Goal: Information Seeking & Learning: Check status

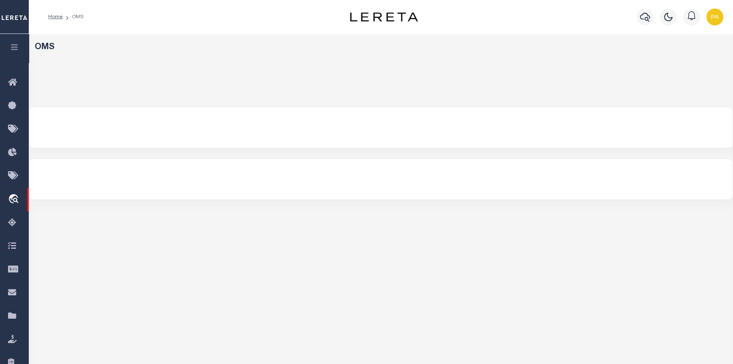
select select "200"
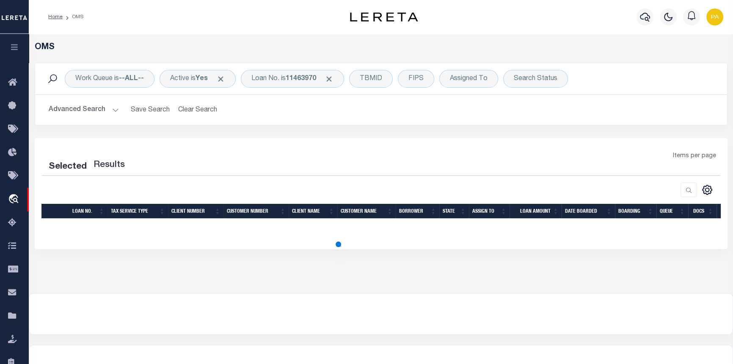
select select "200"
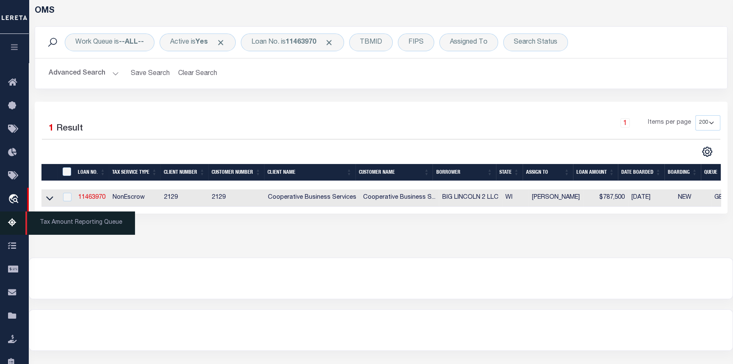
scroll to position [38, 0]
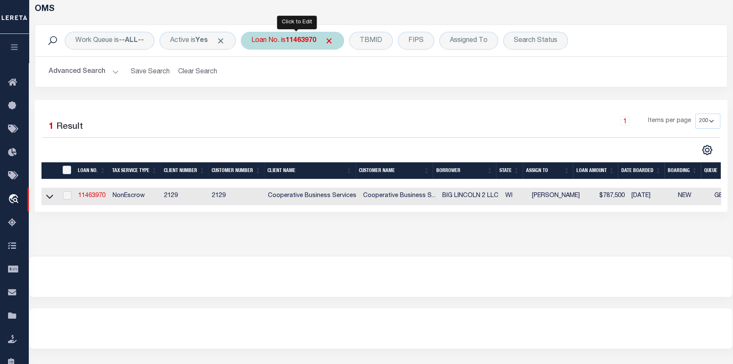
click at [311, 43] on b "11463970" at bounding box center [301, 40] width 30 height 7
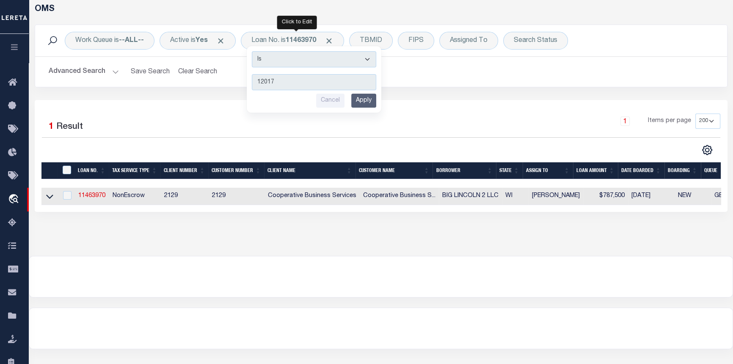
type input "120172"
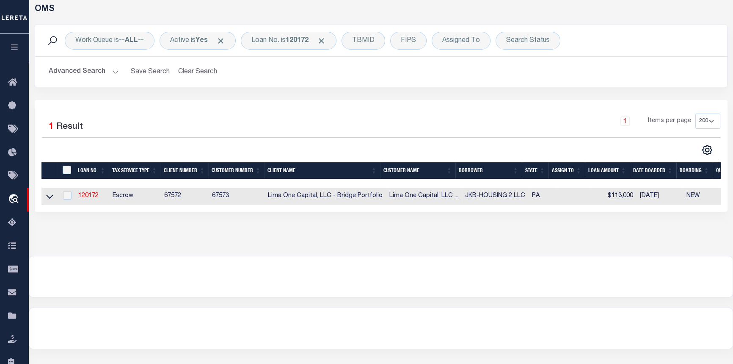
click at [87, 192] on td "120172" at bounding box center [92, 195] width 34 height 17
checkbox input "true"
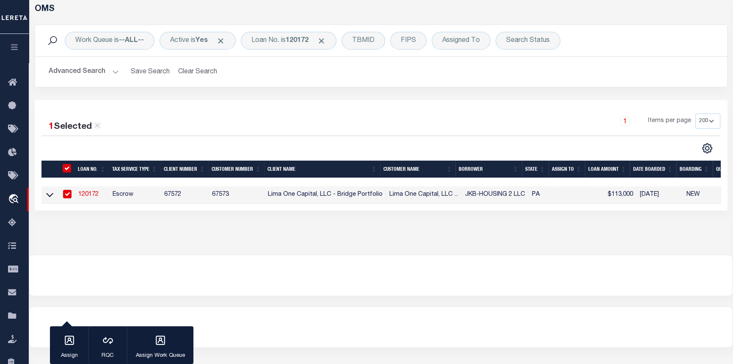
click at [87, 196] on link "120172" at bounding box center [88, 194] width 20 height 6
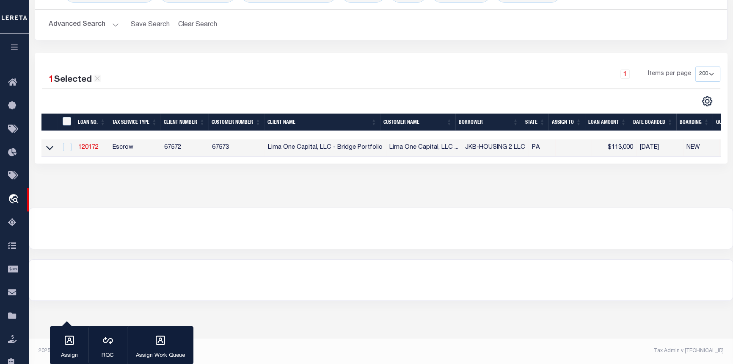
type input "120172"
type input "JKB-HOUSING 2 LLC"
select select
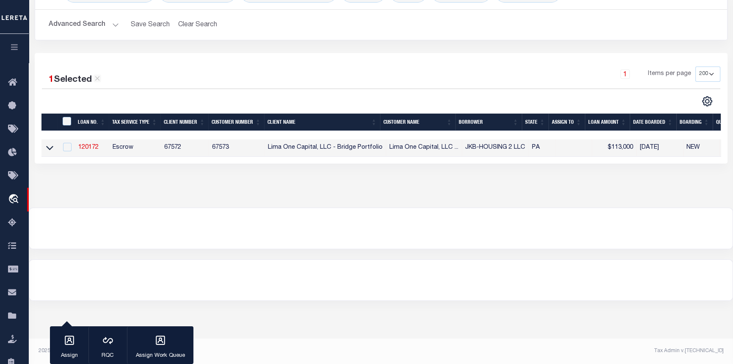
select select
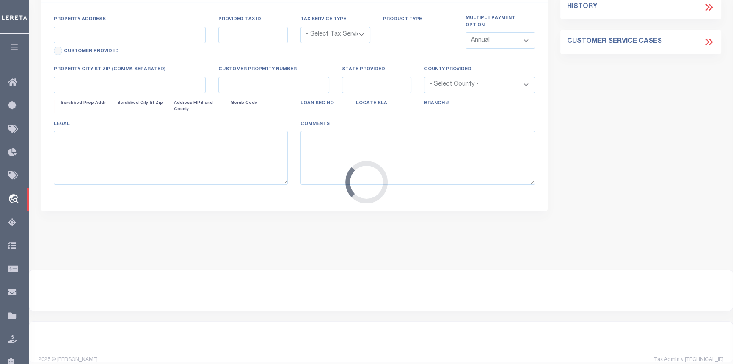
type input "880 TAYLOR DRIVE"
radio input "true"
select select "Escrow"
select select
type input "FOLCROFT PA 19032"
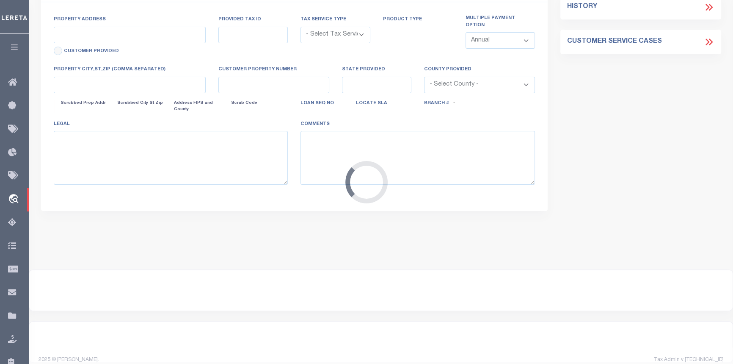
type input "120172-1"
type input "PA"
type textarea "COLLECTOR: ENTITY: PARCEL: 20000146800"
type textarea "Compare"
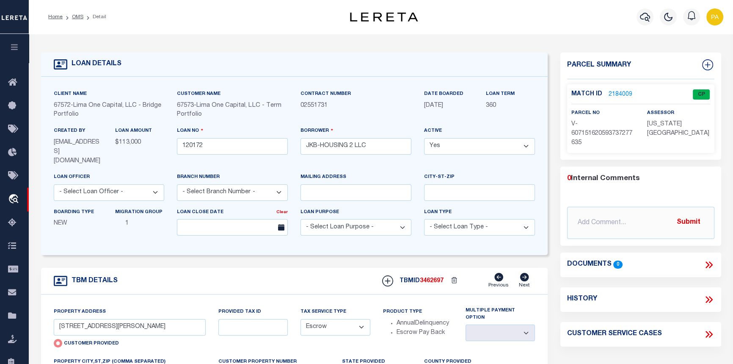
click at [614, 91] on link "2184009" at bounding box center [621, 94] width 24 height 9
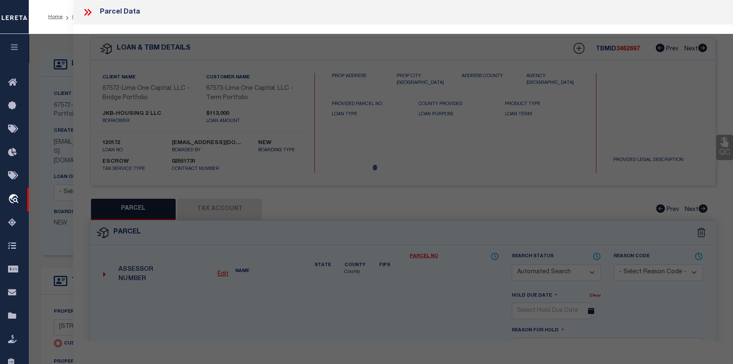
checkbox input "false"
select select "CP"
select select "AGW"
select select
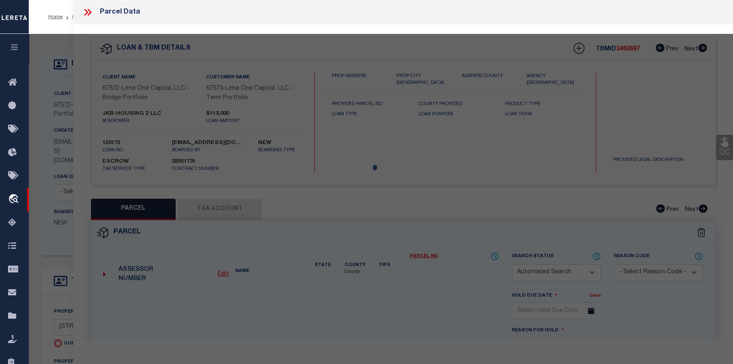
type input "880 TAYLOR DRIVE"
checkbox input "false"
type input "FOLCROFT PA 19032"
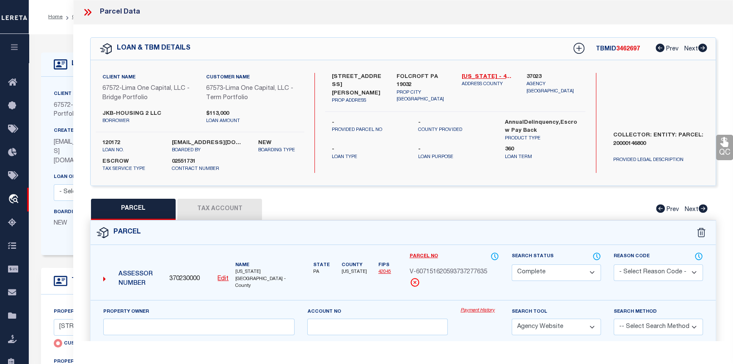
click at [471, 307] on link "Payment History" at bounding box center [479, 310] width 39 height 7
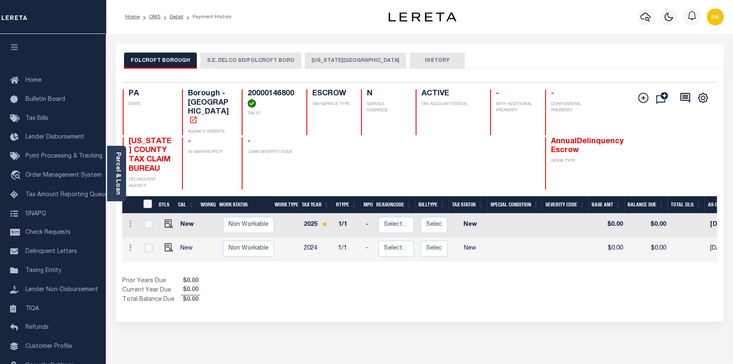
click at [322, 63] on button "DELAWARE COUNTY" at bounding box center [356, 60] width 102 height 16
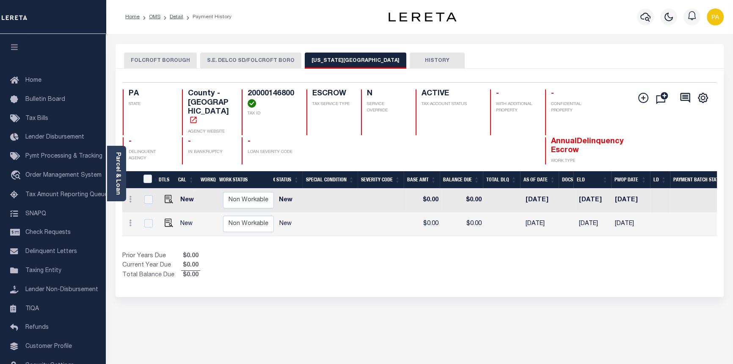
scroll to position [0, 228]
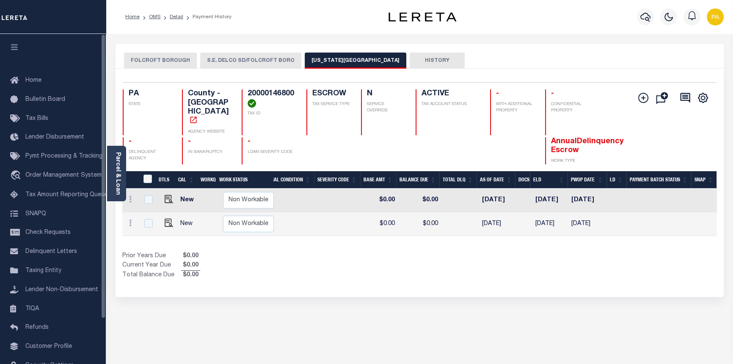
click at [230, 59] on button "S.E. DELCO SD/FOLCROFT BORO" at bounding box center [250, 60] width 101 height 16
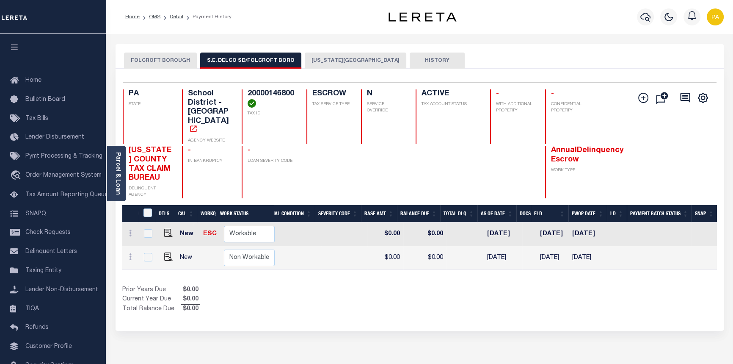
scroll to position [0, 0]
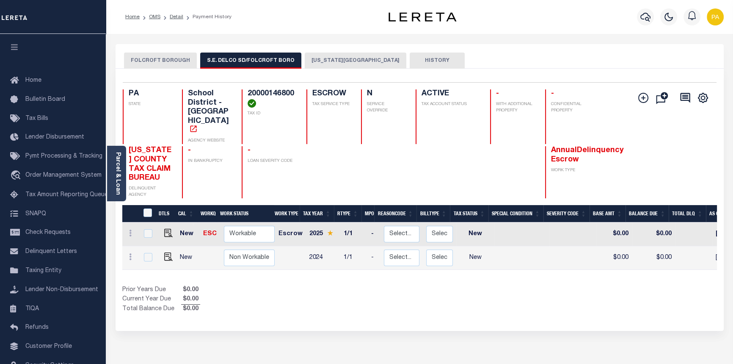
click at [157, 59] on button "FOLCROFT BOROUGH" at bounding box center [160, 60] width 73 height 16
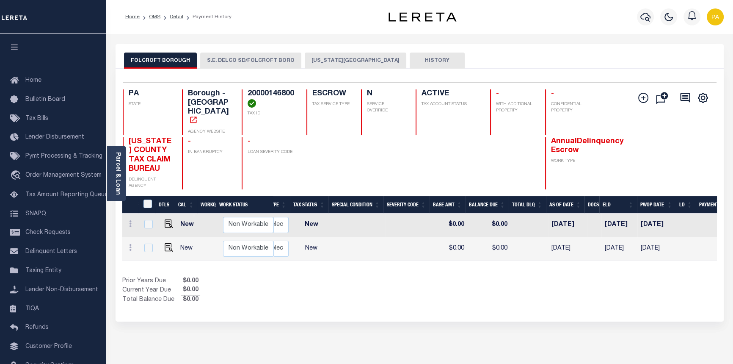
scroll to position [0, 228]
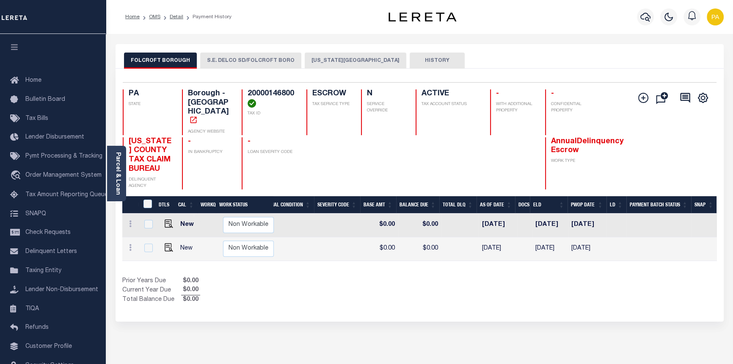
click at [231, 62] on button "S.E. DELCO SD/FOLCROFT BORO" at bounding box center [250, 60] width 101 height 16
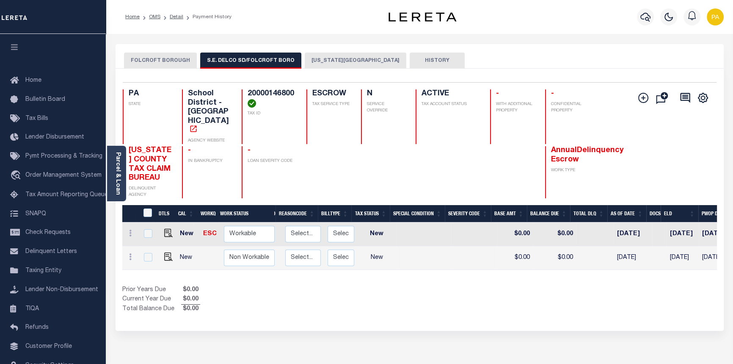
scroll to position [0, 0]
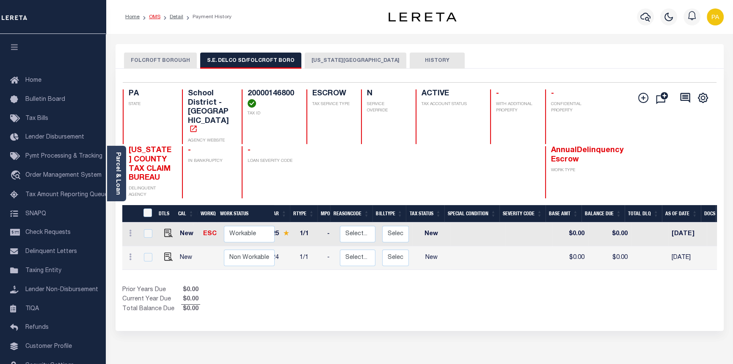
click at [154, 16] on link "OMS" at bounding box center [154, 16] width 11 height 5
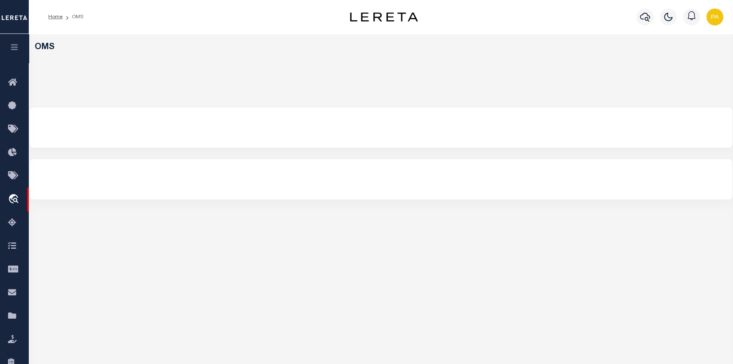
select select "200"
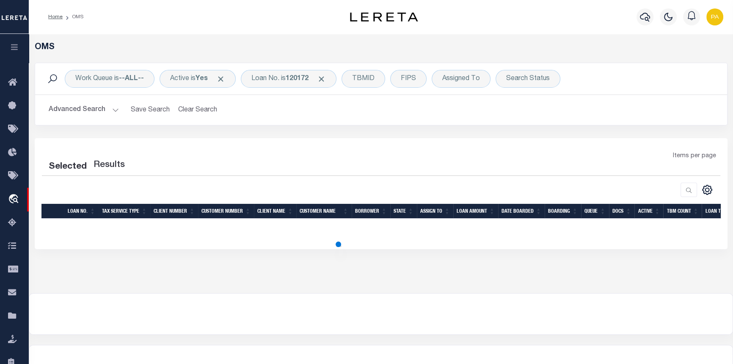
select select "200"
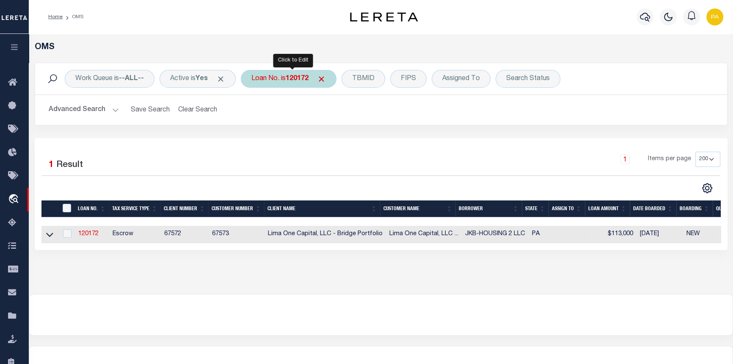
click at [294, 81] on b "120172" at bounding box center [297, 78] width 23 height 7
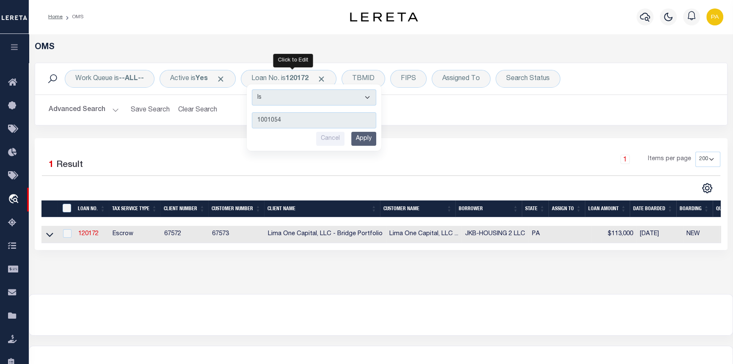
type input "10010545"
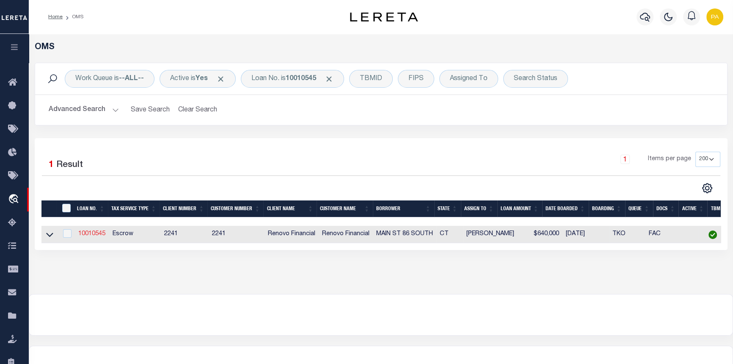
click at [94, 236] on link "10010545" at bounding box center [91, 234] width 27 height 6
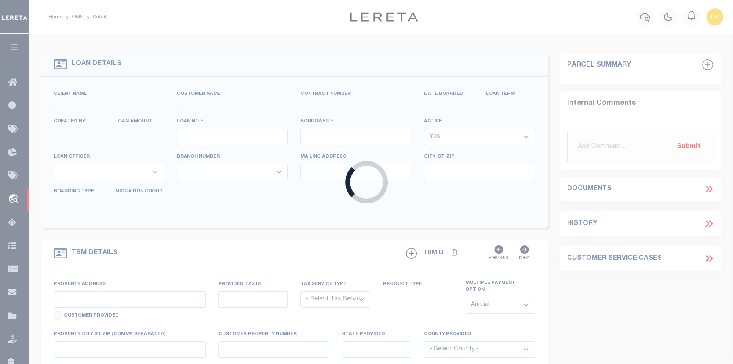
type input "10010545"
type input "MAIN ST 86 SOUTH"
select select
type input "24 WALTER AVE"
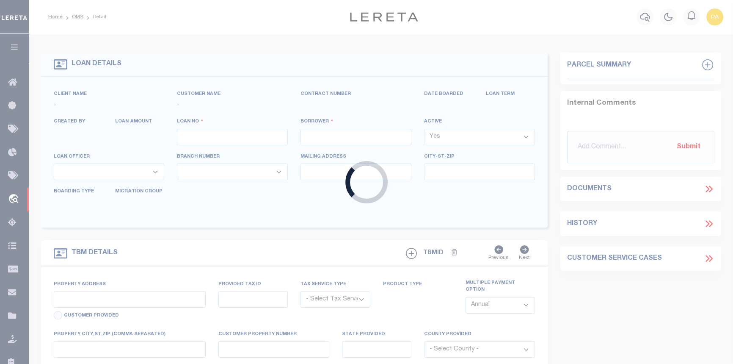
type input "NORWALK,CT,06851"
select select "10"
select select "Escrow"
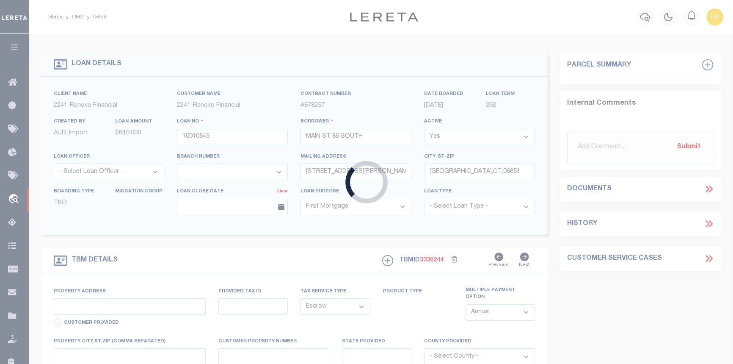
type input "86 S MAIN ST"
type input "2-58-1-0"
type input "NORWALK CT 068543125"
type input "a0kUS0000018Dqj"
type input "CT"
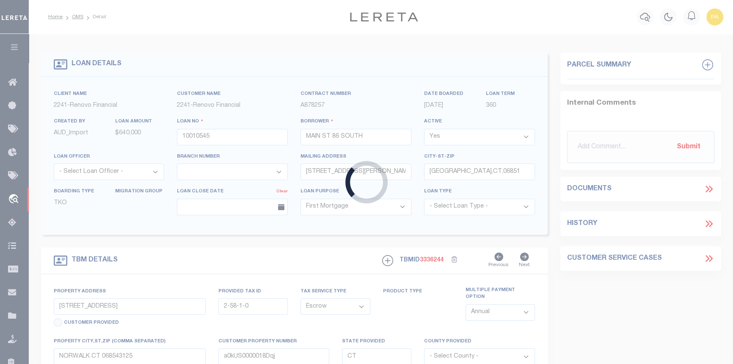
select select
select select "25067"
select select
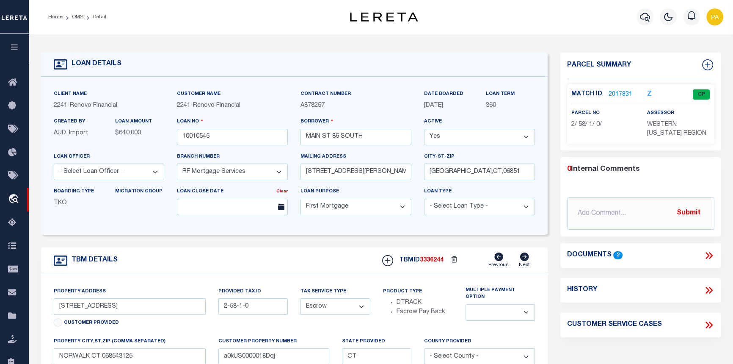
click at [613, 94] on link "2017831" at bounding box center [621, 94] width 24 height 9
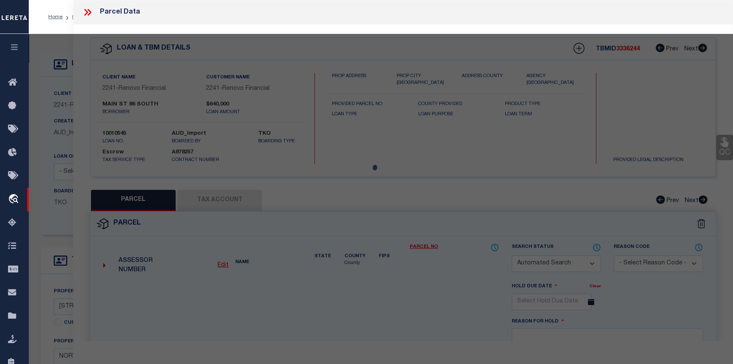
checkbox input "false"
select select "CP"
type input "86 SOUTH MAIN ST LLC"
select select "AGW"
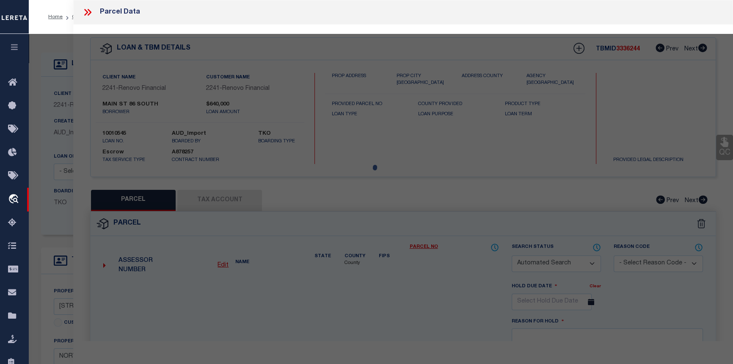
select select
type input "86 SOUTH MAIN ST"
checkbox input "false"
type input "NORWALK CT 06854"
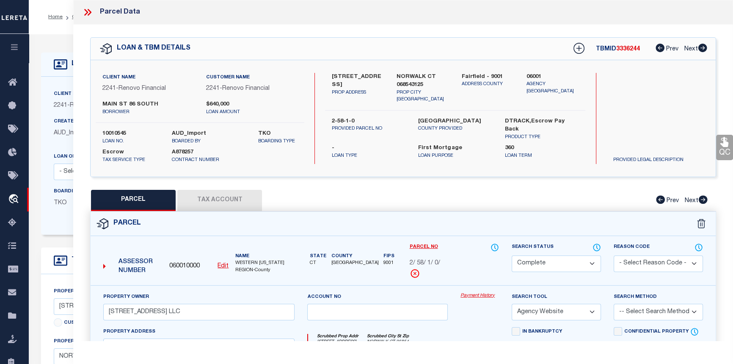
click at [590, 261] on select "Automated Search Bad Parcel Complete Duplicate Parcel High Dollar Reporting In …" at bounding box center [556, 263] width 89 height 17
select select "JR"
click at [512, 255] on select "Automated Search Bad Parcel Complete Duplicate Parcel High Dollar Reporting In …" at bounding box center [556, 263] width 89 height 17
click at [645, 265] on select "- Select Reason Code - 099 - Other (Provide additional detail) ACT - Agency Cha…" at bounding box center [658, 263] width 89 height 17
select select "099"
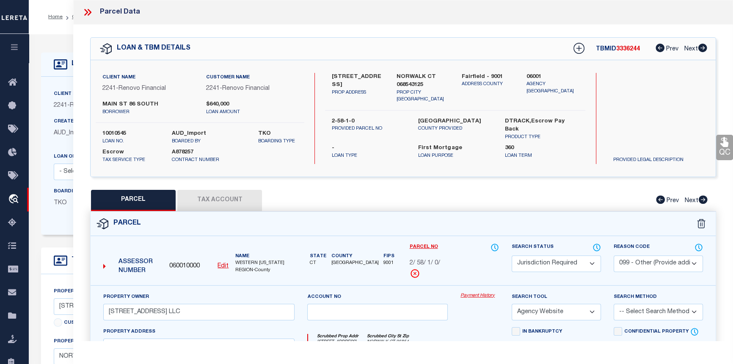
click at [614, 255] on select "- Select Reason Code - 099 - Other (Provide additional detail) ACT - Agency Cha…" at bounding box center [658, 263] width 89 height 17
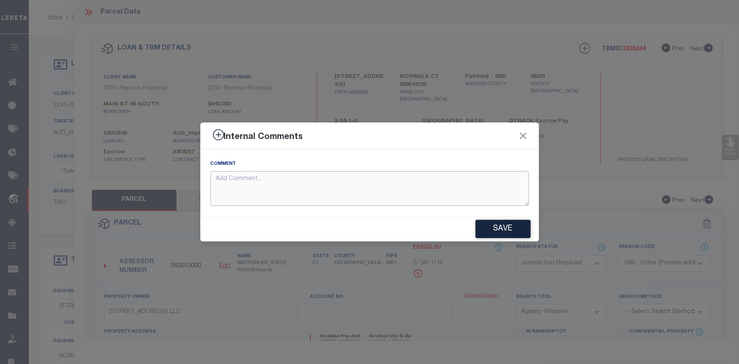
click at [267, 178] on textarea at bounding box center [369, 188] width 318 height 35
click at [461, 182] on textarea "Per email from Mandy C. there are issues in Elevate with some taxing jurisdicti…" at bounding box center [369, 188] width 318 height 35
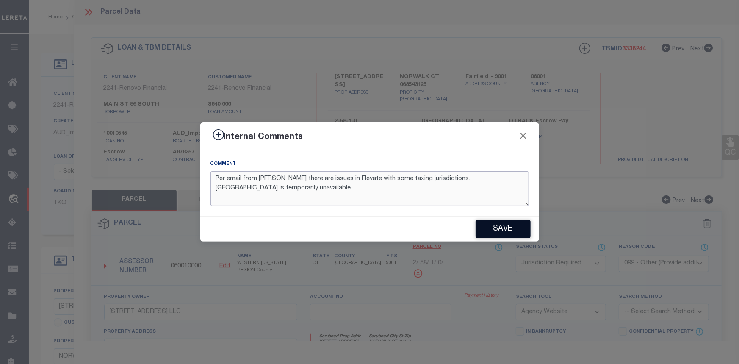
type textarea "Per email from Mandy C. there are issues in Elevate with some taxing jurisdicti…"
click at [508, 235] on button "Save" at bounding box center [502, 229] width 55 height 18
type textarea "Per email from Mandy C. there are issues in Elevate with some taxing jurisdicti…"
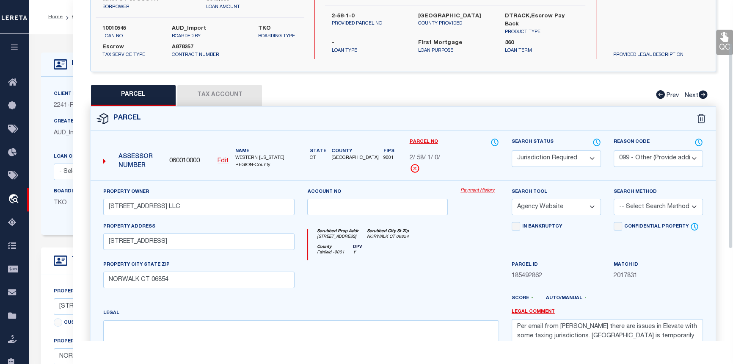
select select "AS"
select select
checkbox input "false"
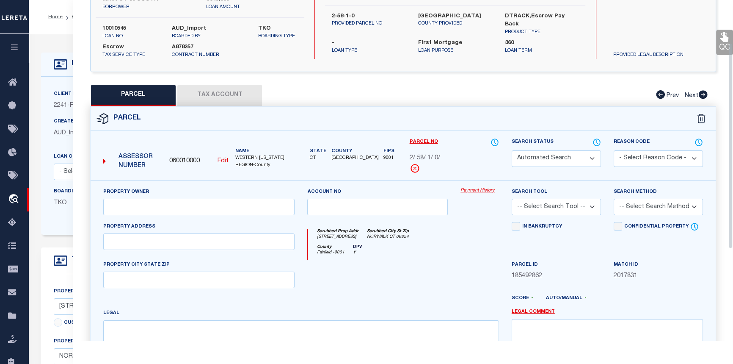
select select "JR"
select select "099"
type input "[STREET_ADDRESS] LLC"
select select "AGW"
select select
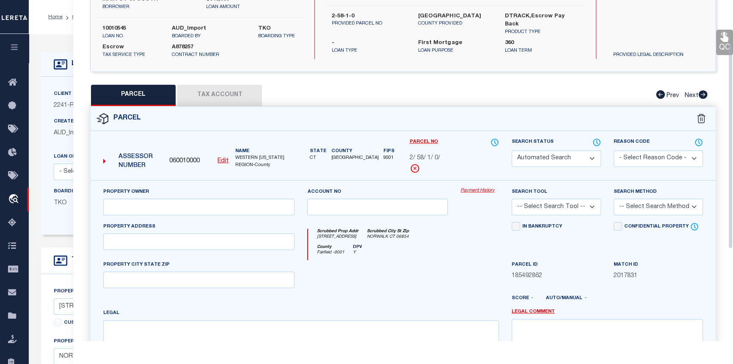
type input "[STREET_ADDRESS]"
type input "NORWALK CT 06854"
type textarea "Per email from [PERSON_NAME] there are issues in Elevate with some taxing juris…"
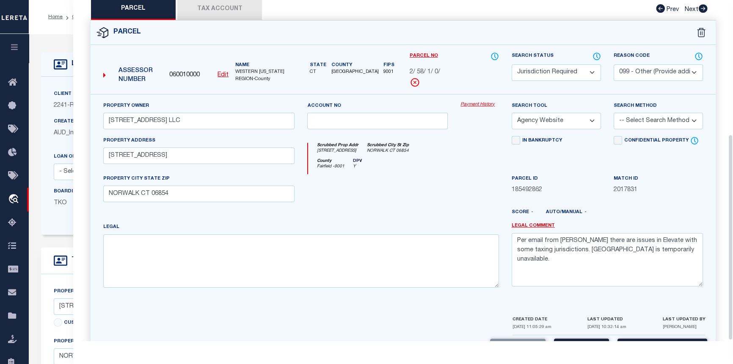
scroll to position [222, 0]
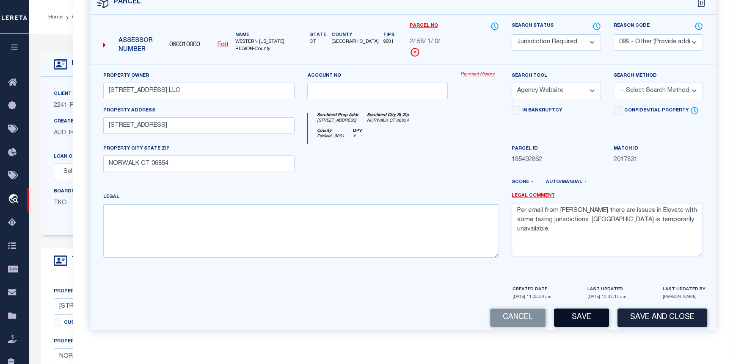
click at [589, 323] on button "Save" at bounding box center [581, 317] width 55 height 18
select select "AS"
select select
checkbox input "false"
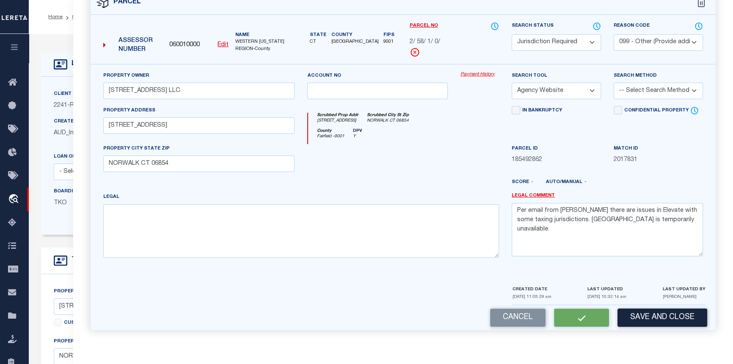
checkbox input "false"
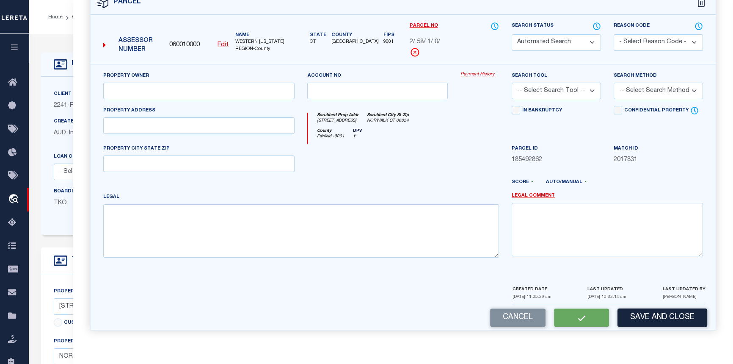
select select "JR"
select select "099"
type input "86 SOUTH MAIN ST LLC"
select select "AGW"
select select
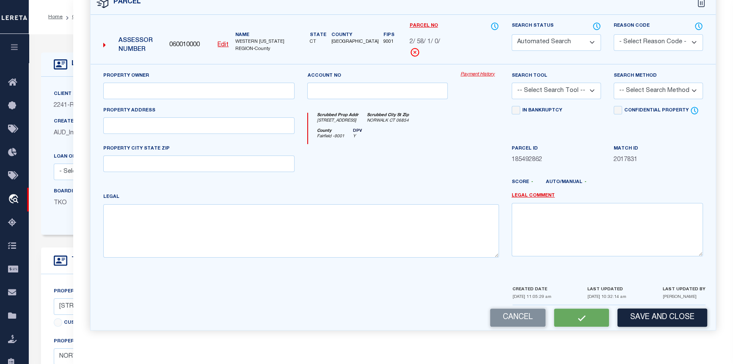
type input "86 SOUTH MAIN ST"
type input "NORWALK CT 06854"
type textarea "Per email from Mandy C. there are issues in Elevate with some taxing jurisdicti…"
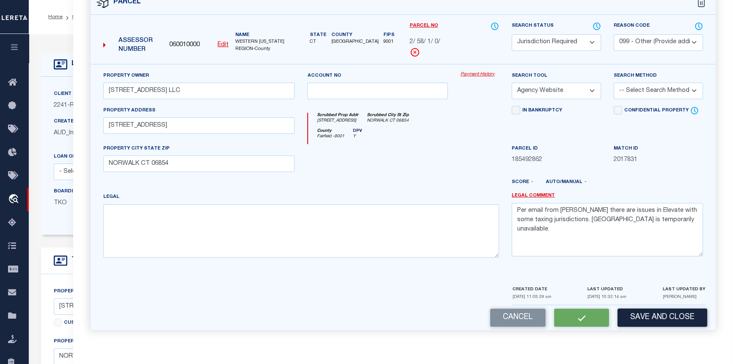
scroll to position [197, 0]
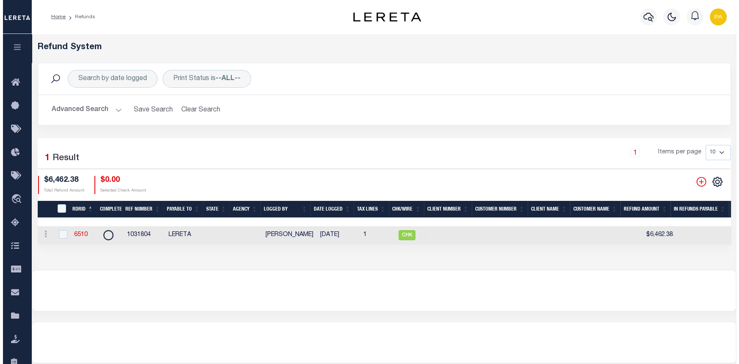
scroll to position [0, 183]
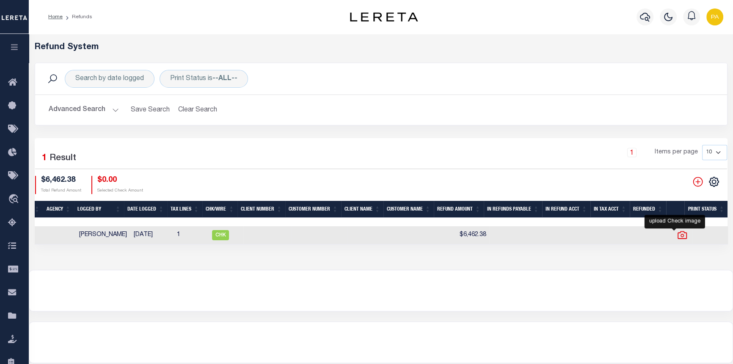
click at [677, 236] on icon "" at bounding box center [682, 234] width 11 height 11
checkbox input "true"
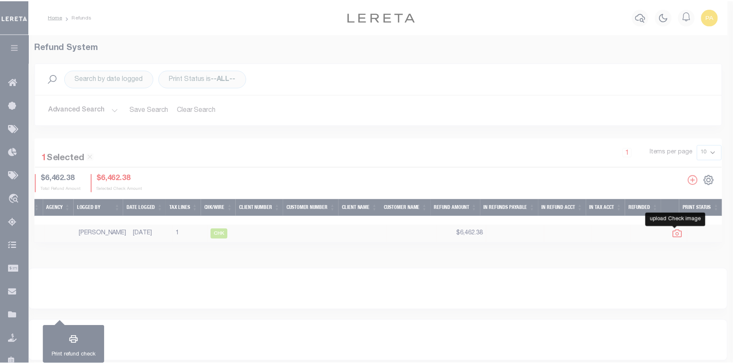
scroll to position [0, 178]
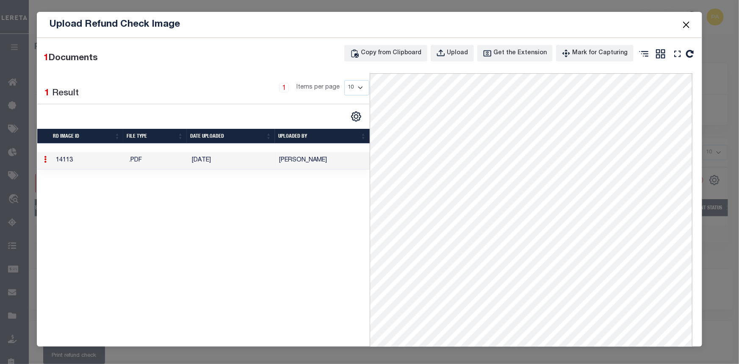
click at [685, 22] on button "Close" at bounding box center [686, 24] width 11 height 11
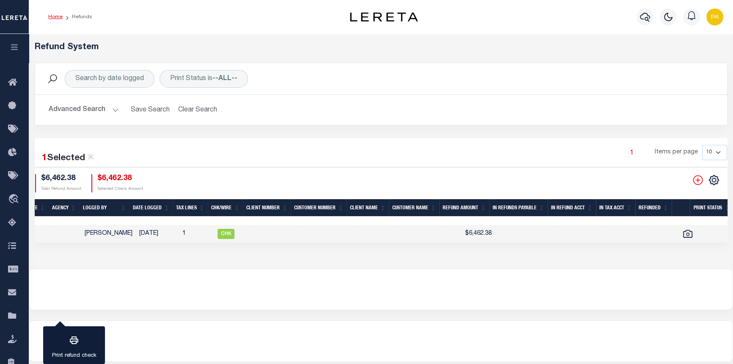
click at [55, 16] on link "Home" at bounding box center [55, 16] width 14 height 5
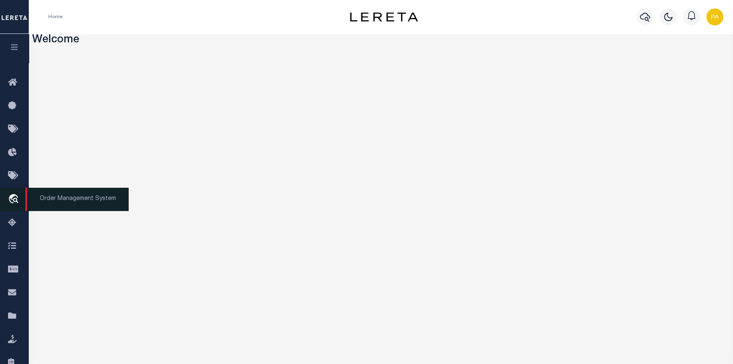
click at [48, 201] on span "Order Management System" at bounding box center [76, 198] width 103 height 23
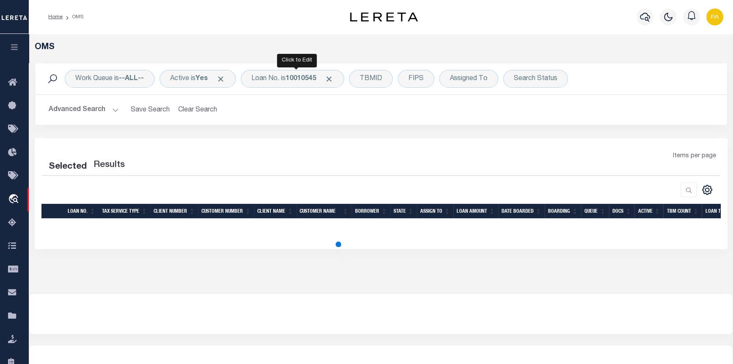
select select "200"
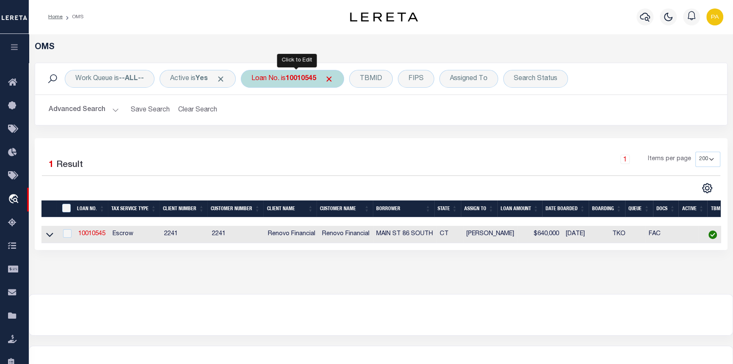
click at [311, 79] on b "10010545" at bounding box center [301, 78] width 30 height 7
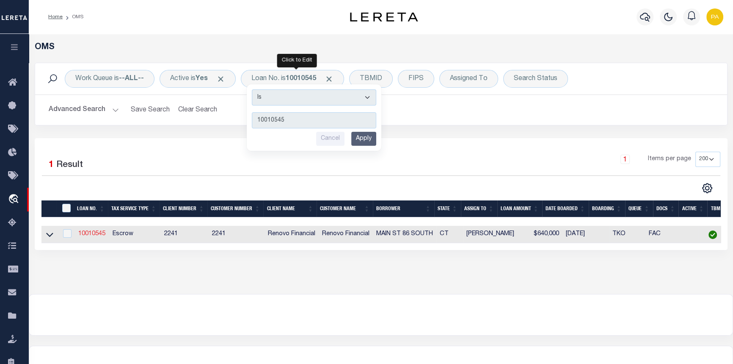
click at [89, 237] on link "10010545" at bounding box center [91, 234] width 27 height 6
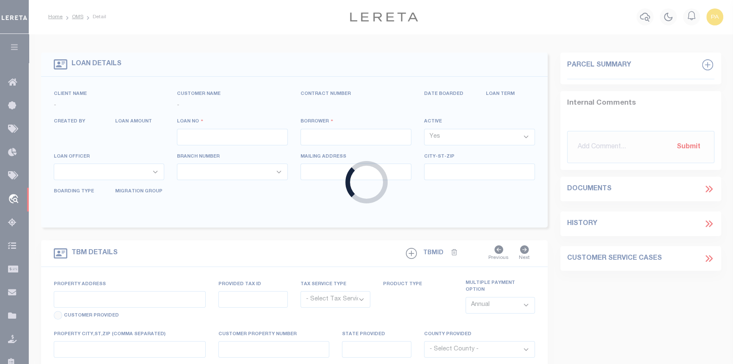
type input "10010545"
type input "MAIN ST 86 SOUTH"
select select
type input "24 WALTER AVE"
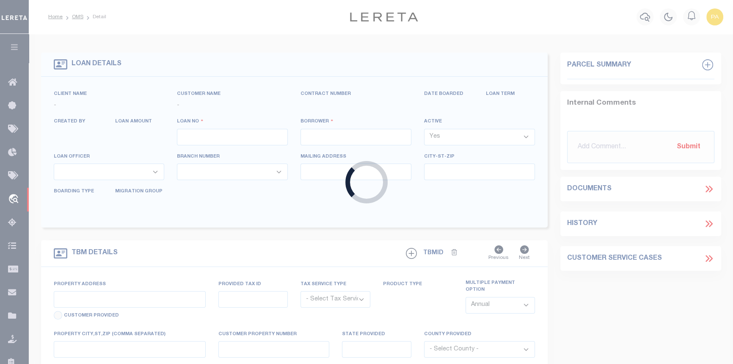
type input "NORWALK,CT,06851"
select select "10"
select select "Escrow"
select select "25067"
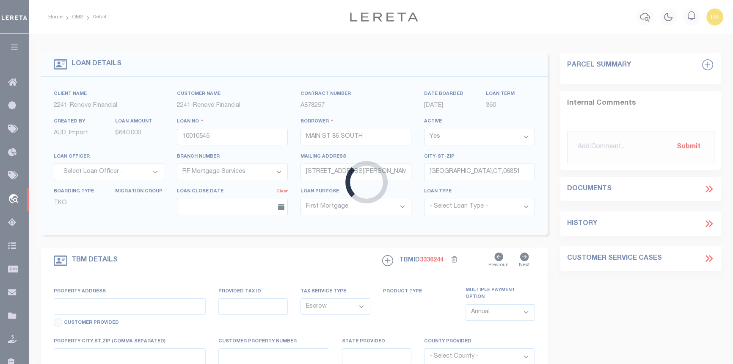
type input "86 S MAIN ST"
type input "2-58-1-0"
type input "NORWALK CT 068543125"
type input "a0kUS0000018Dqj"
type input "CT"
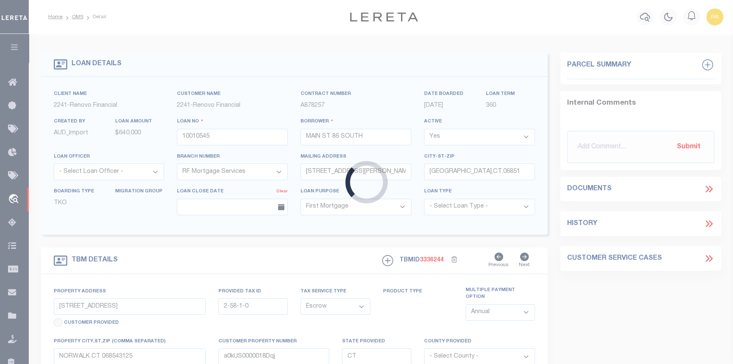
select select
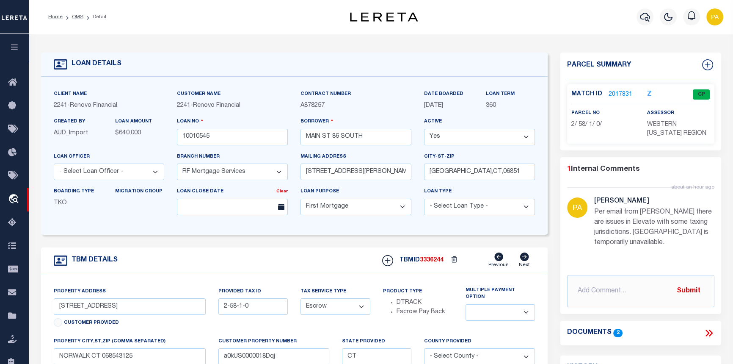
click at [624, 93] on link "2017831" at bounding box center [621, 94] width 24 height 9
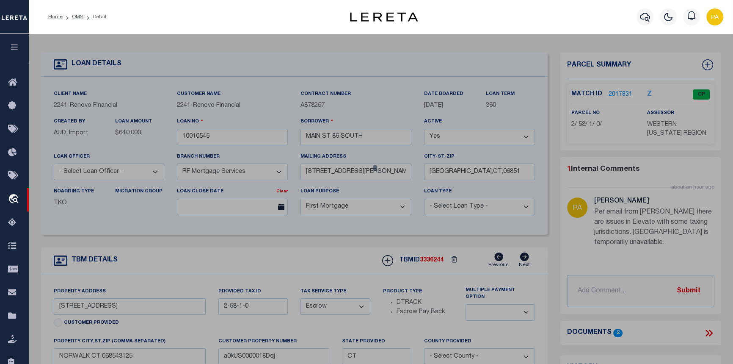
checkbox input "false"
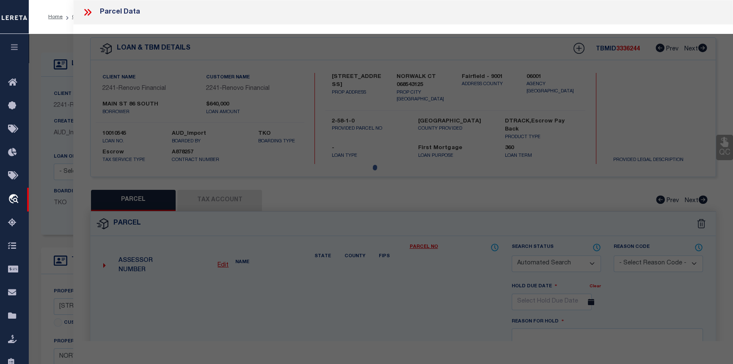
select select "CP"
select select "099"
type input "[STREET_ADDRESS] LLC"
select select "AGW"
select select
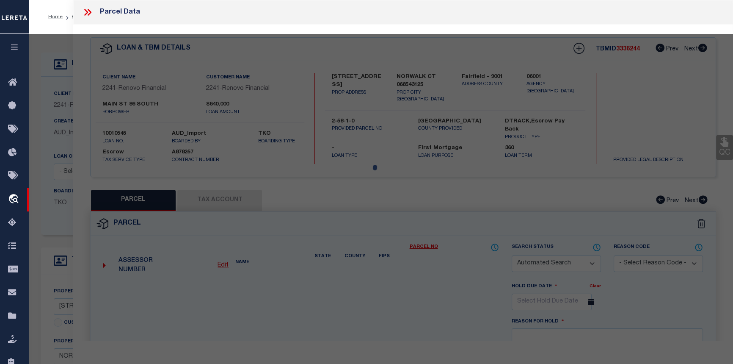
type input "[STREET_ADDRESS]"
type input "NORWALK CT 06854"
type textarea "Norwalk City is now available. MLC 8/28/2025 Per email from Mandy C. there are …"
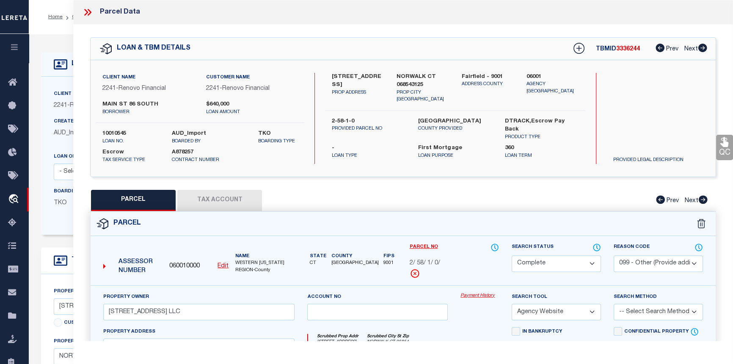
click at [480, 295] on link "Payment History" at bounding box center [479, 295] width 39 height 7
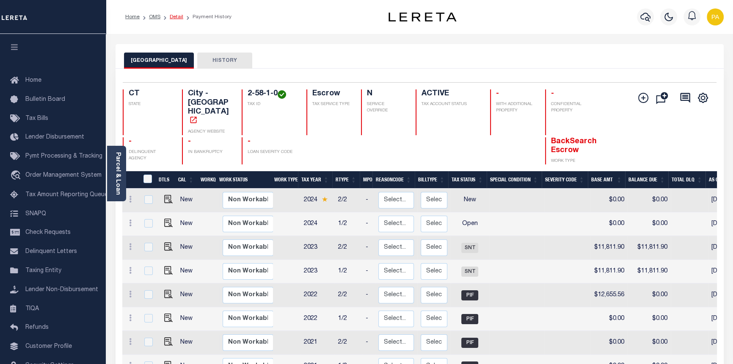
click at [177, 17] on link "Detail" at bounding box center [177, 16] width 14 height 5
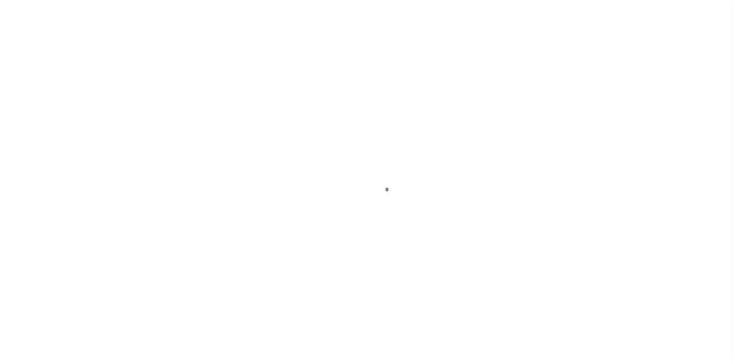
select select "10"
select select "Escrow"
type input "86 S MAIN ST"
type input "2-58-1-0"
type input "NORWALK CT 068543125"
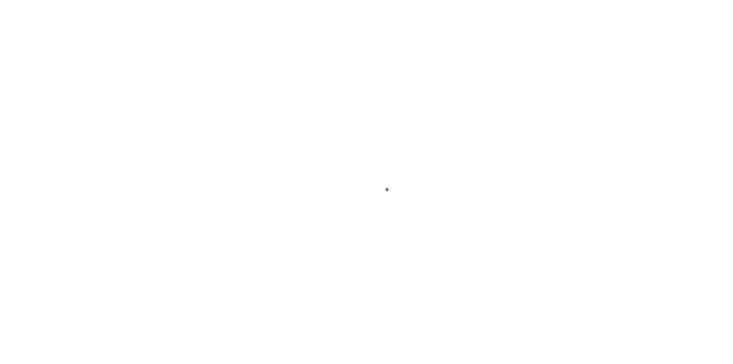
type input "a0kUS0000018Dqj"
type input "CT"
select select
select select "25067"
select select
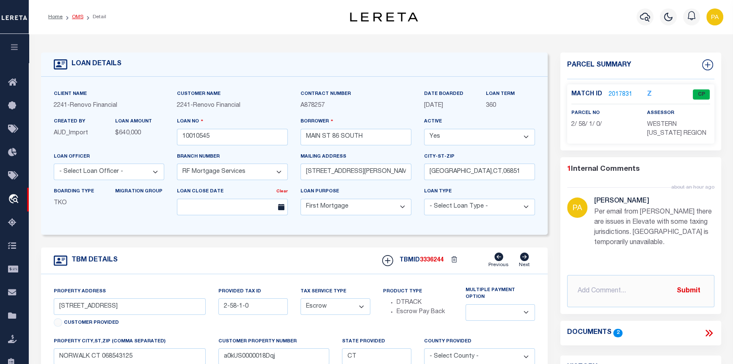
click at [77, 16] on link "OMS" at bounding box center [77, 16] width 11 height 5
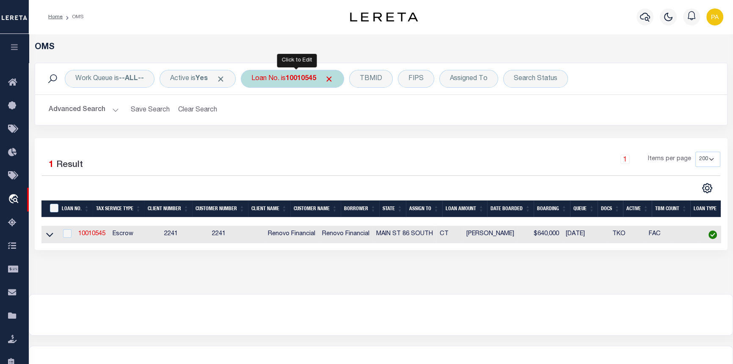
click at [289, 76] on div "Loan No. is 10010545" at bounding box center [292, 79] width 103 height 18
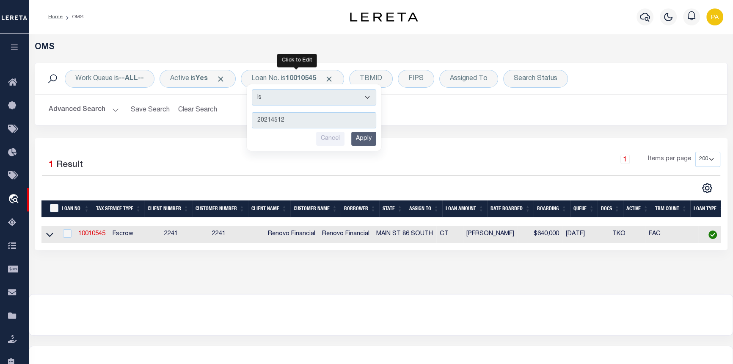
type input "202145129"
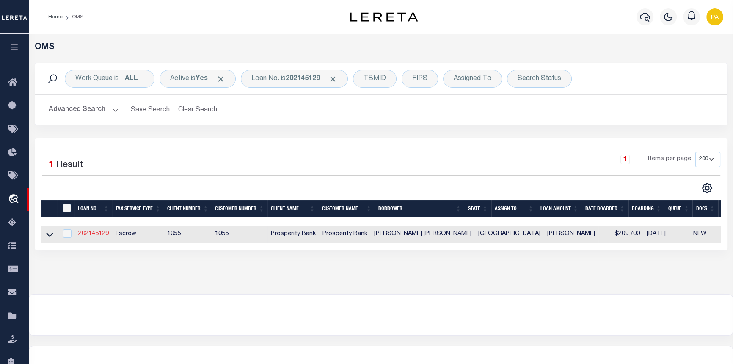
click at [91, 234] on link "202145129" at bounding box center [93, 234] width 30 height 6
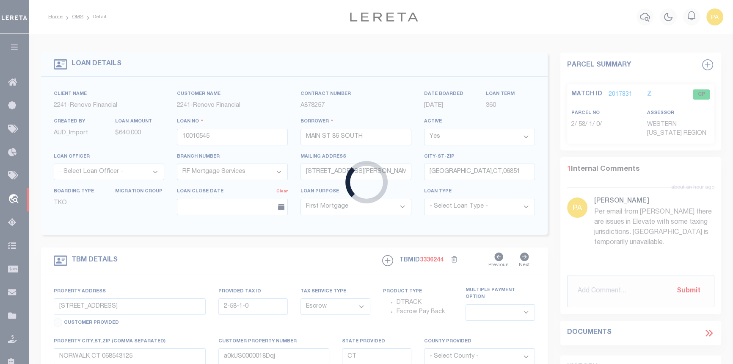
type input "202145129"
type input "SERGIO L PALACIOS ZAVALA"
select select
type input "2315 AZLE AVE"
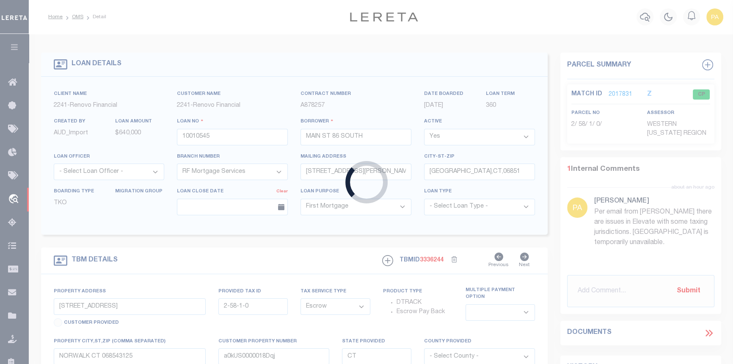
type input "FORT WORTH TX 76164"
select select "100"
select select "10468"
select select "3978"
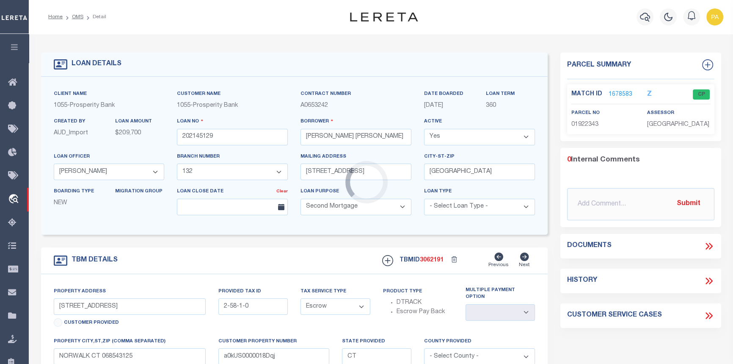
type input "2209 ELLIS AVENUE"
type input "TBD"
select select
type input "[GEOGRAPHIC_DATA]"
type textarea "LOT 5 BLK 164 NORTH FORT WORTH ADDN"
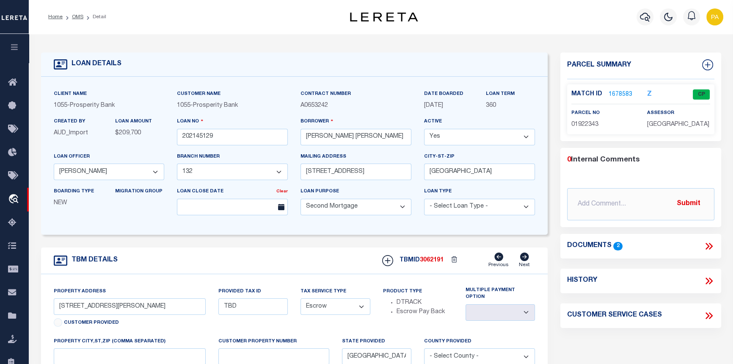
click at [618, 93] on link "1678583" at bounding box center [621, 94] width 24 height 9
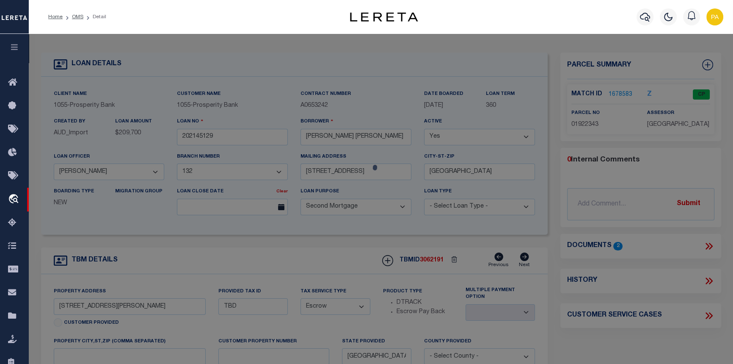
checkbox input "false"
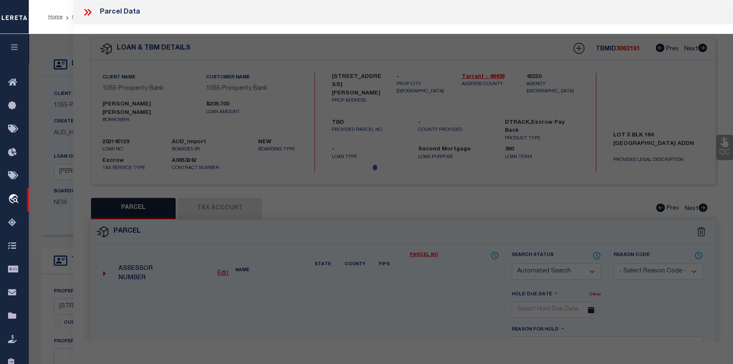
select select "CP"
type input "CORTEZ DANIEL"
select select
type input "2211 ELLIS AVE"
checkbox input "false"
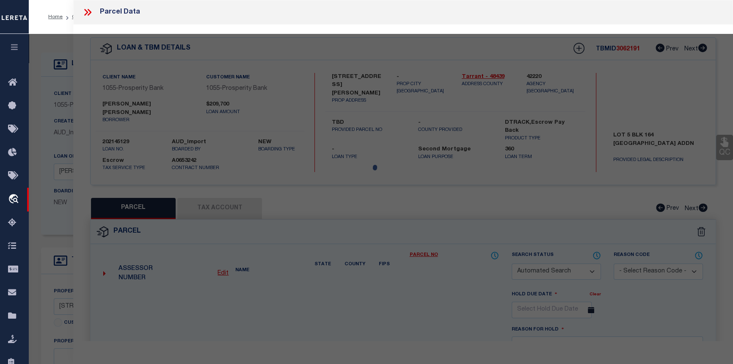
type input "FORT WORTH TX 76164"
type textarea "NORTH FORT WORTH Block 164 Lot 5 & 6"
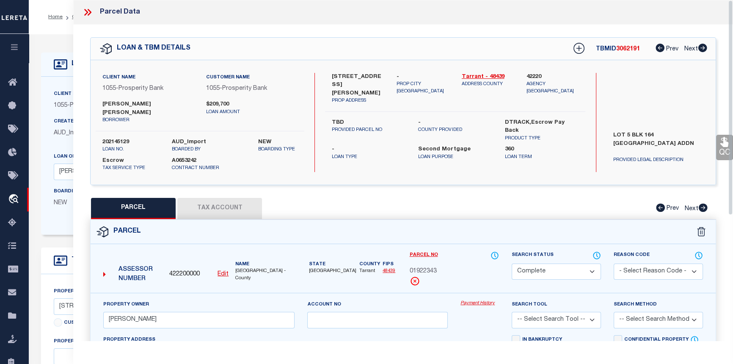
click at [475, 300] on link "Payment History" at bounding box center [479, 303] width 39 height 7
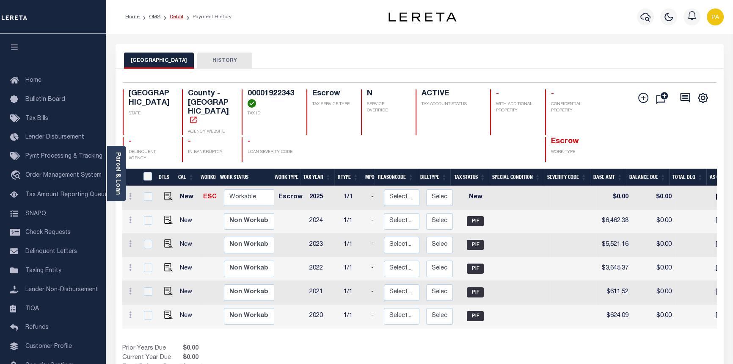
click at [174, 19] on link "Detail" at bounding box center [177, 16] width 14 height 5
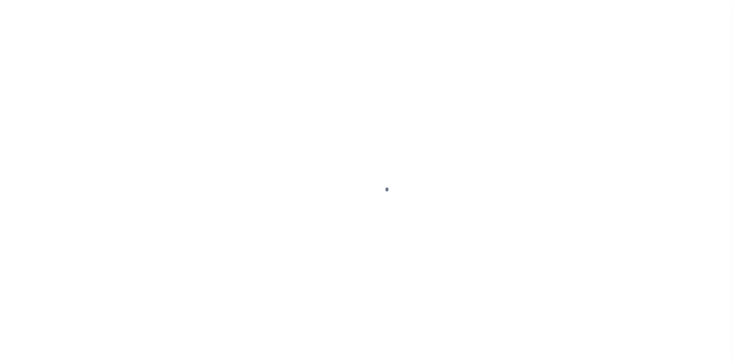
select select "100"
select select "Escrow"
type input "[STREET_ADDRESS][PERSON_NAME]"
type input "TBD"
select select
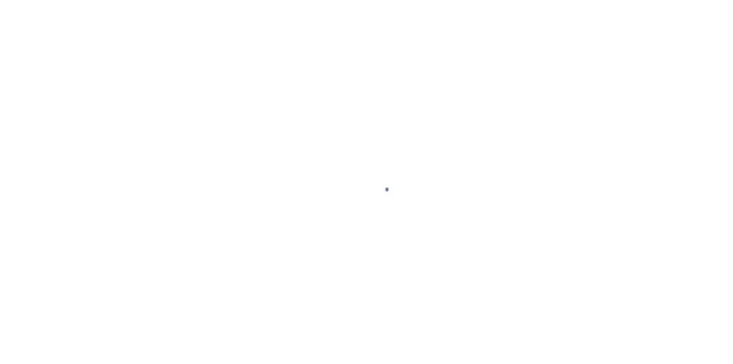
type input "[GEOGRAPHIC_DATA]"
type textarea "LOT 5 BLK 164 [GEOGRAPHIC_DATA] ADDN"
select select "10468"
select select "3978"
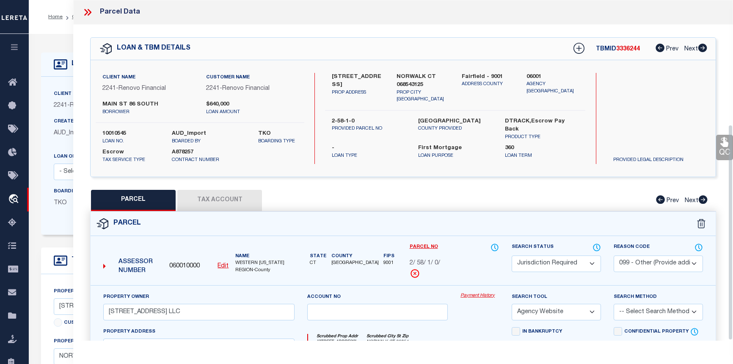
select select "JR"
select select "099"
select select "AGW"
select select "25067"
select select "10"
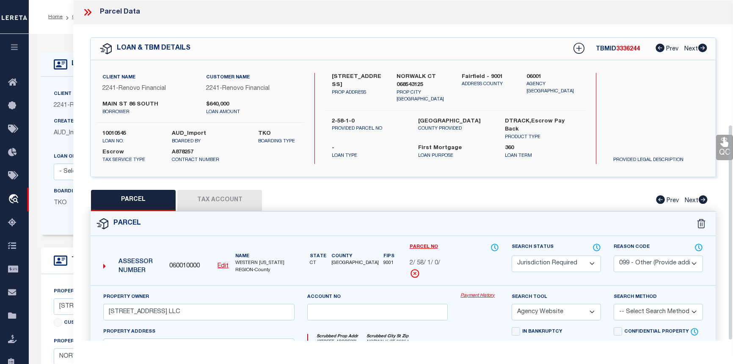
select select "Escrow"
select select
click at [85, 17] on icon at bounding box center [87, 12] width 11 height 11
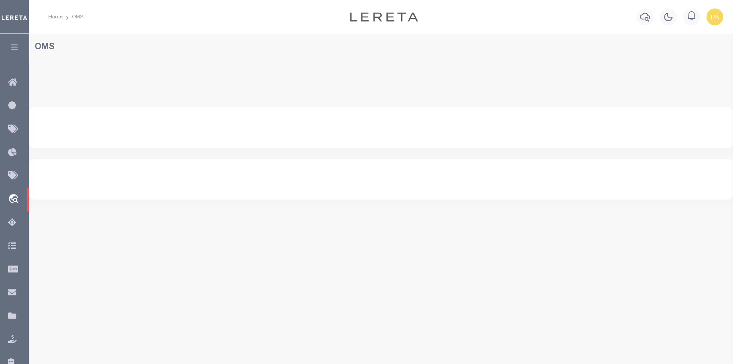
select select "200"
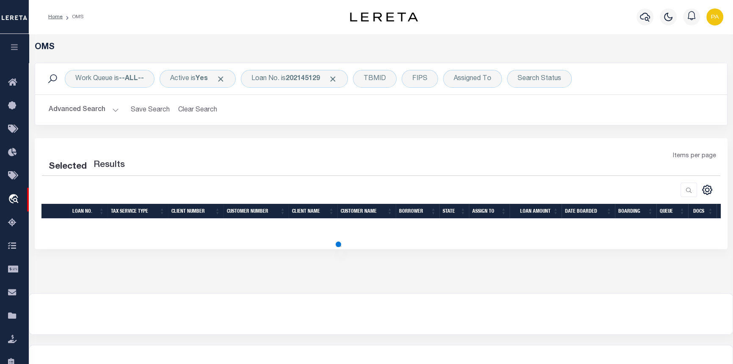
select select "200"
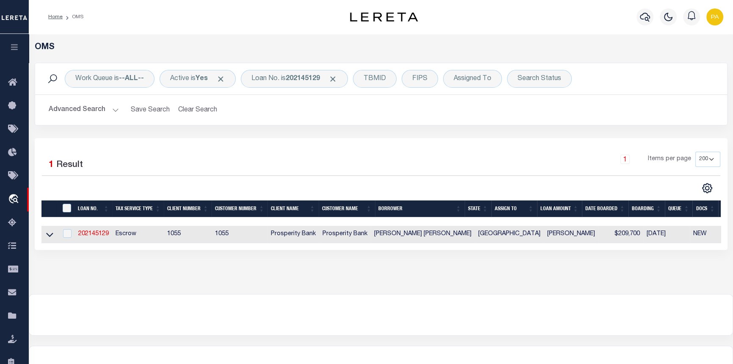
scroll to position [85, 0]
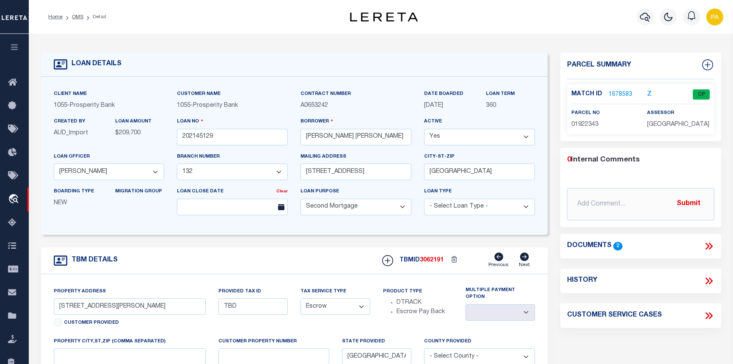
select select "10468"
select select "3978"
select select "100"
select select "Escrow"
click at [78, 14] on link "OMS" at bounding box center [77, 16] width 11 height 5
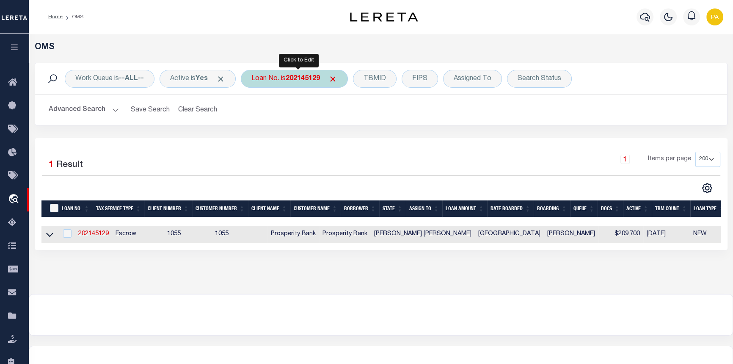
click at [294, 77] on b "202145129" at bounding box center [303, 78] width 34 height 7
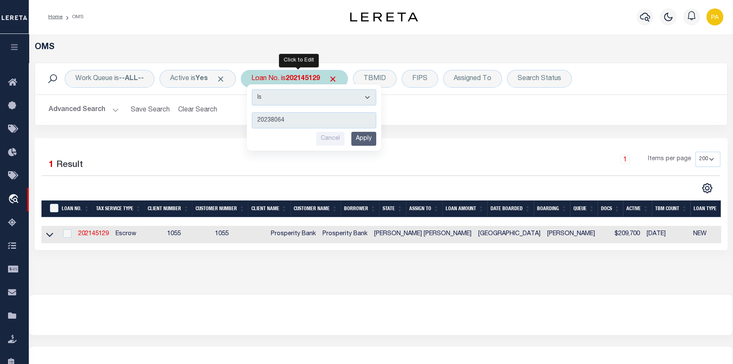
type input "202380645"
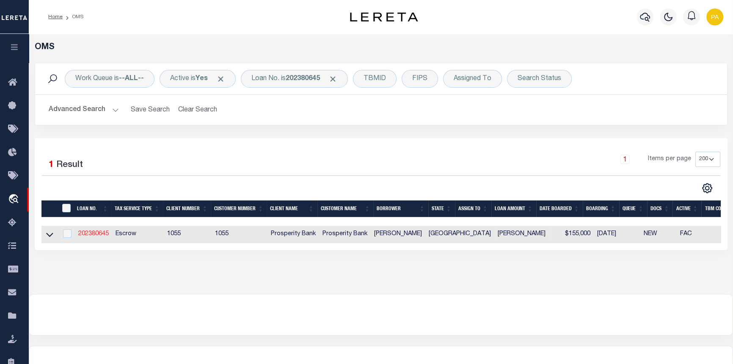
click at [97, 234] on link "202380645" at bounding box center [93, 234] width 30 height 6
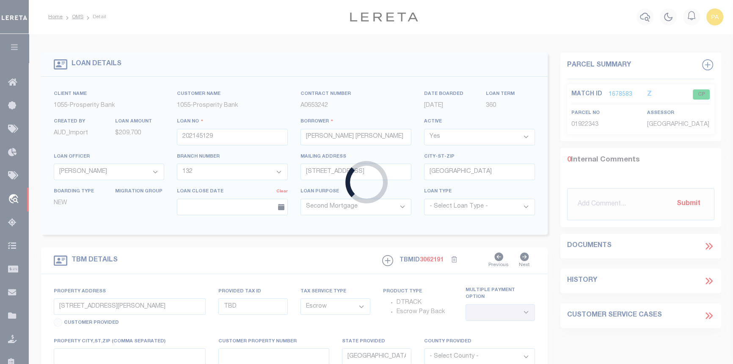
type input "202380645"
type input "[PERSON_NAME]"
select select "10493"
select select "4028"
type input "909 CONNELL ST"
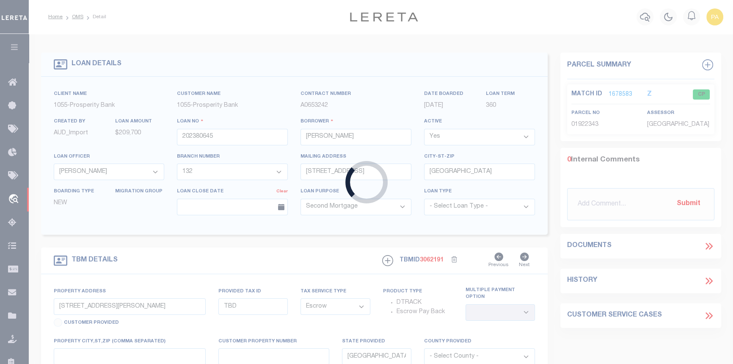
type input "BELTON TX 76513"
select select "10493"
select select "4028"
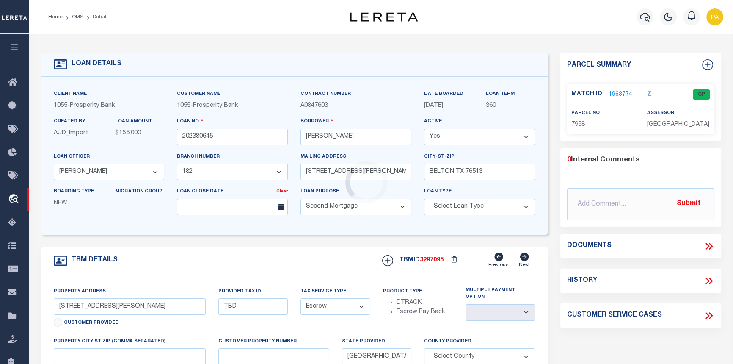
type input "301 AUGUSTA ST"
type input "7958"
select select
type textarea "S 1/2 LOTS 7 8 & 9 BLK 4 THE EDENS"
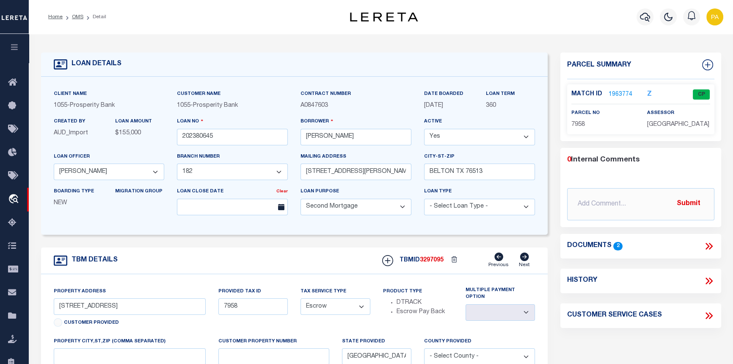
click at [622, 100] on div "Match ID 1963774 Z CP" at bounding box center [640, 96] width 138 height 15
click at [619, 94] on link "1963774" at bounding box center [621, 94] width 24 height 9
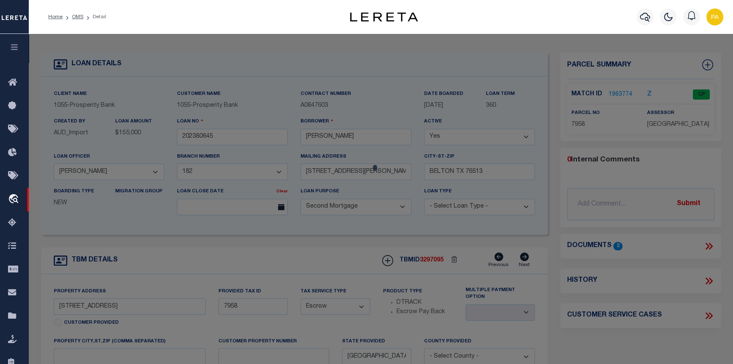
checkbox input "false"
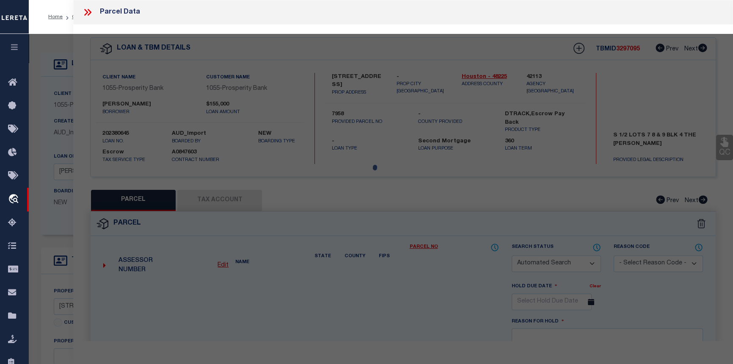
select select "CP"
type input "STAFFORD JOSE"
select select
type input "301 AUGUSTA ST"
checkbox input "false"
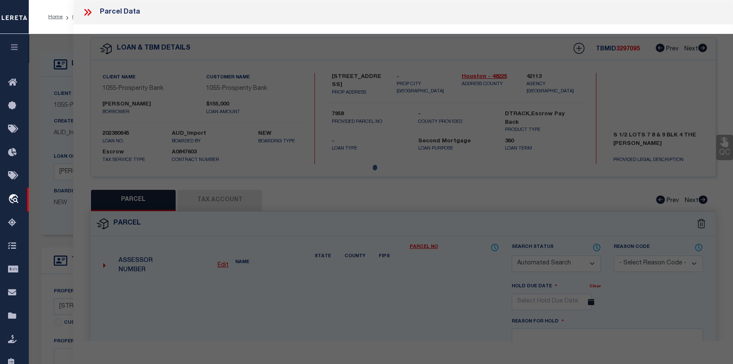
type input "GRAPELAND [GEOGRAPHIC_DATA] 75844"
type textarea "[PERSON_NAME] ADDN LOT S 1/2 OF 7, 8 AND 9 BLK 4"
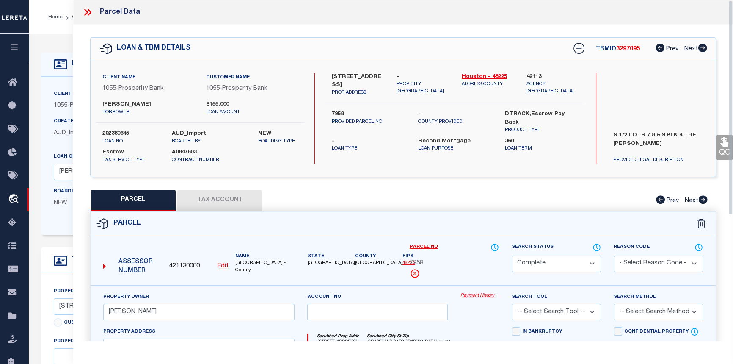
click at [480, 292] on link "Payment History" at bounding box center [479, 295] width 39 height 7
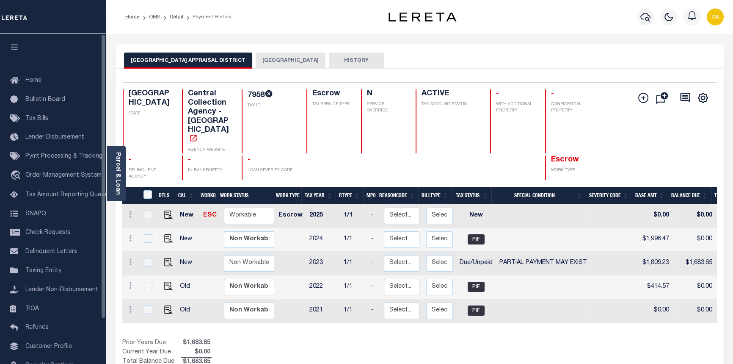
click at [273, 58] on button "[GEOGRAPHIC_DATA]" at bounding box center [291, 60] width 70 height 16
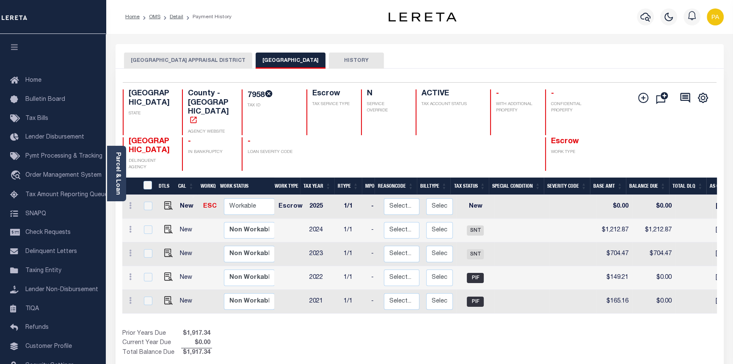
scroll to position [0, 233]
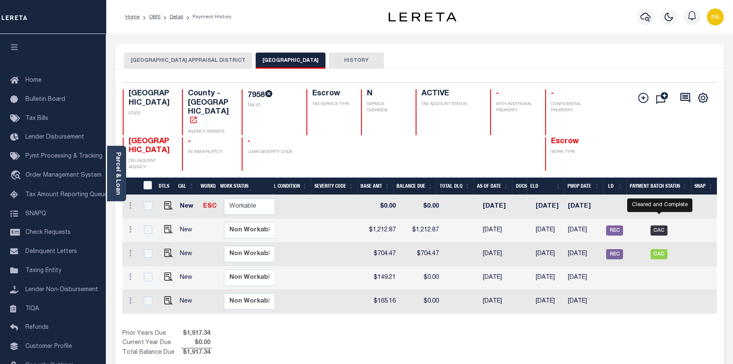
click at [663, 225] on span "CAC" at bounding box center [658, 230] width 17 height 10
checkbox input "true"
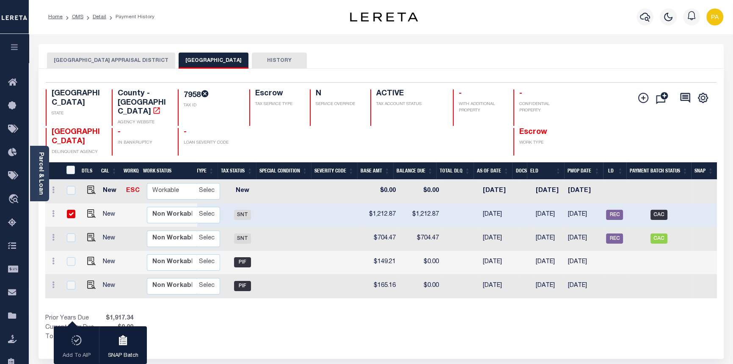
scroll to position [0, 161]
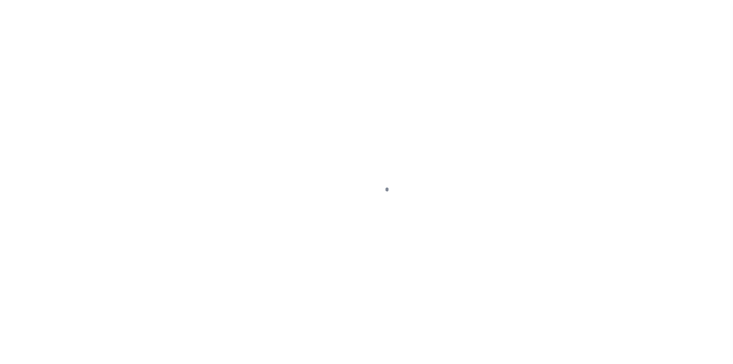
select select "CAC"
type input "[DATE]"
type input "$7,286.05"
select select "CHK"
type input "0000738727"
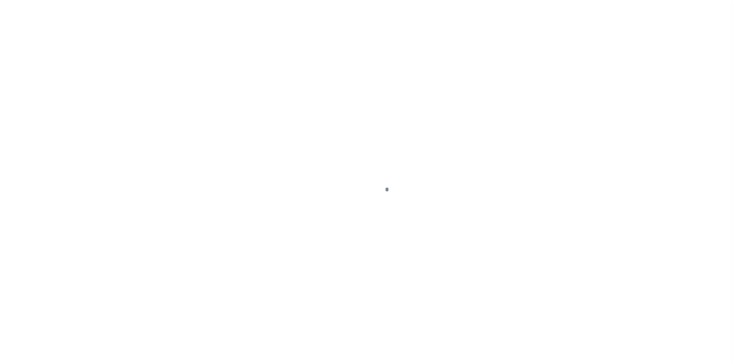
select select "[PERSON_NAME]"
checkbox input "true"
select select "FDX"
type input "[DATE]"
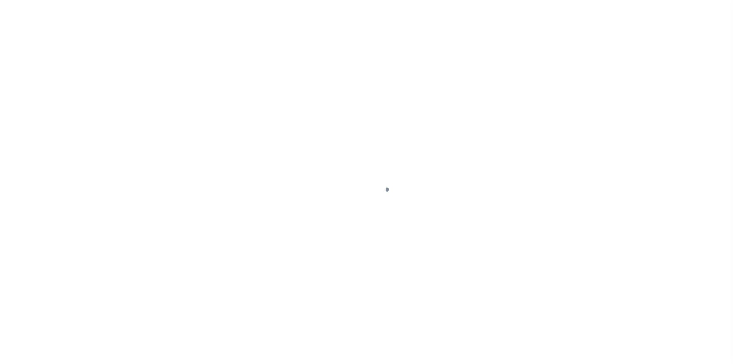
type input "$72.35"
type input "772093774154"
type input "[PERSON_NAME]Angerstsin"
type input "[DATE]"
select select
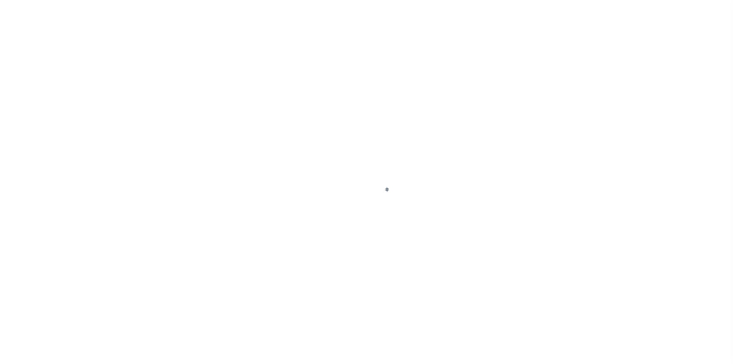
type input "N"
select select "37"
radio input "true"
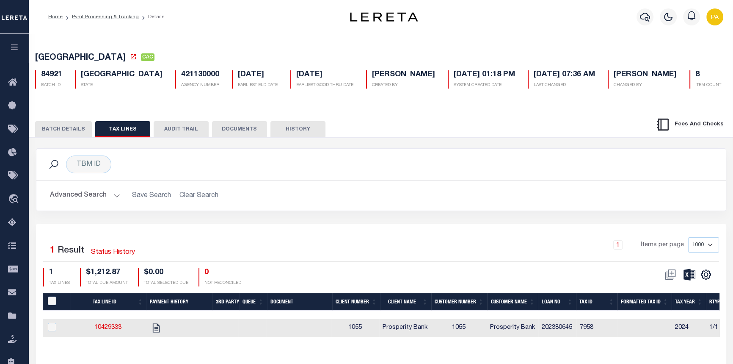
click at [50, 130] on button "BATCH DETAILS" at bounding box center [63, 129] width 57 height 16
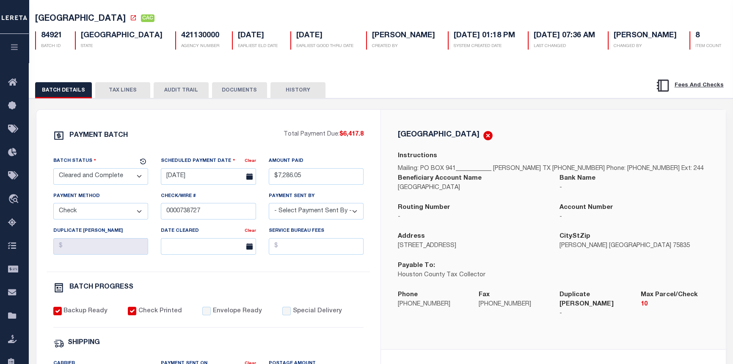
scroll to position [38, 0]
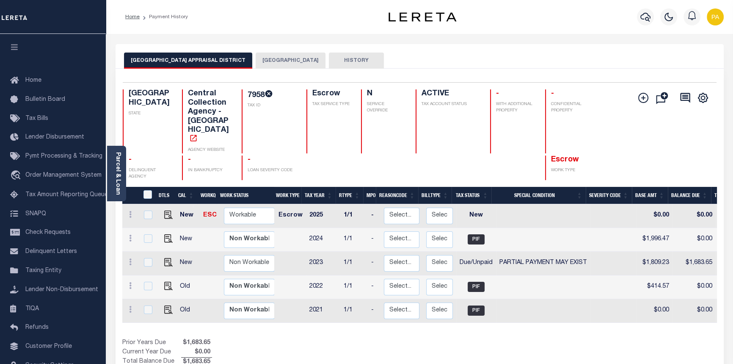
click at [276, 57] on button "HOUSTON COUNTY" at bounding box center [291, 60] width 70 height 16
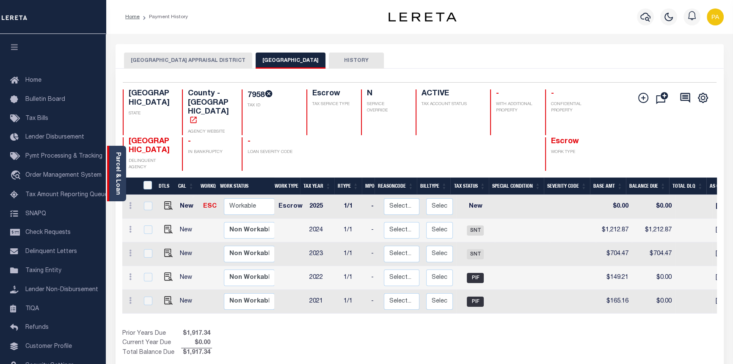
click at [115, 186] on link "Parcel & Loan" at bounding box center [118, 173] width 6 height 43
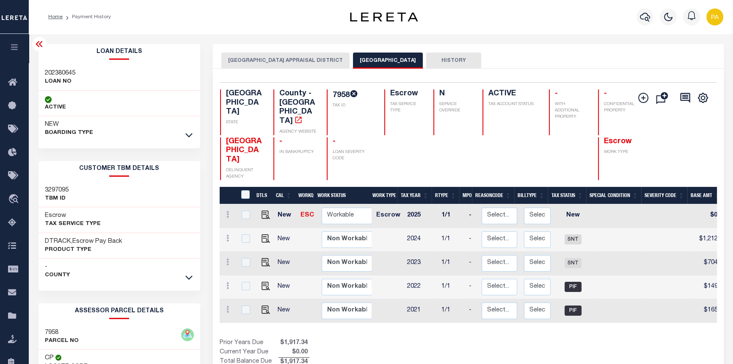
click at [39, 44] on icon at bounding box center [39, 44] width 7 height 6
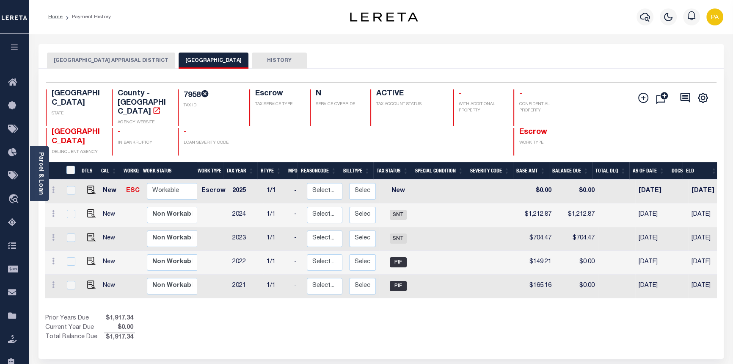
scroll to position [0, 156]
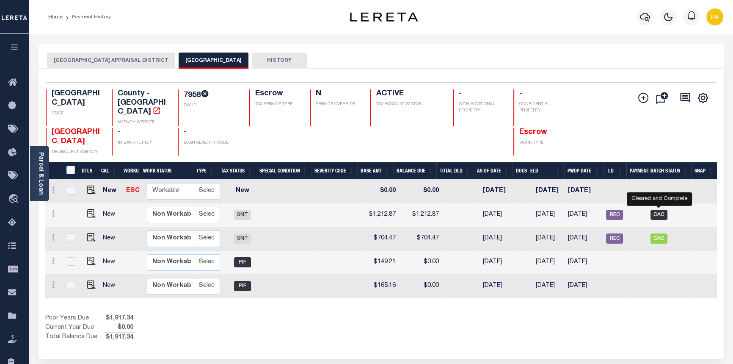
click at [660, 209] on span "CAC" at bounding box center [658, 214] width 17 height 10
checkbox input "true"
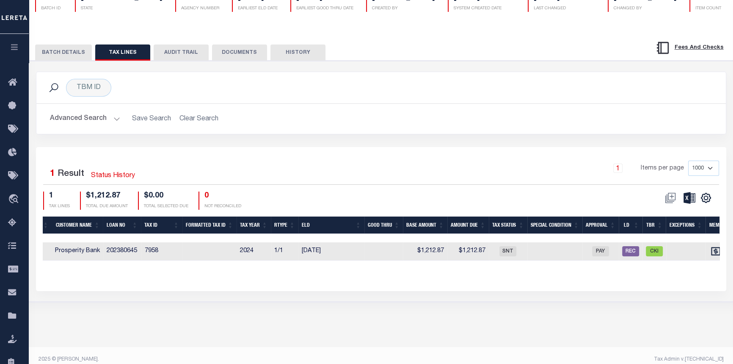
scroll to position [0, 453]
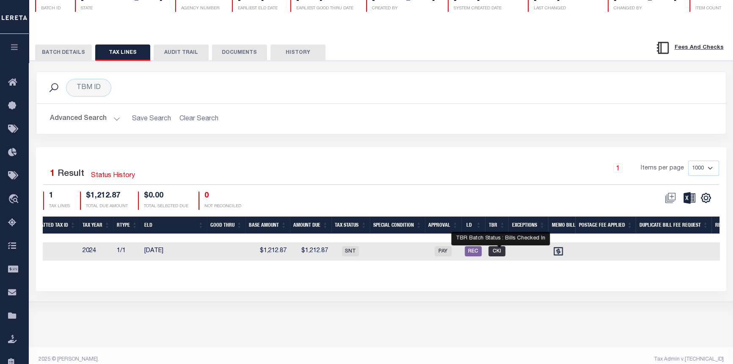
click at [498, 254] on span "CKI" at bounding box center [496, 251] width 17 height 10
checkbox input "true"
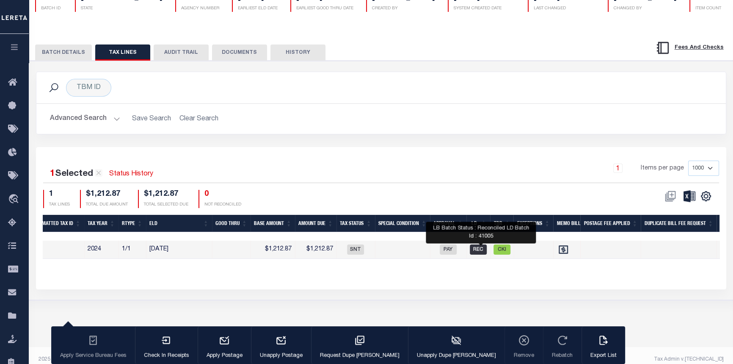
click at [478, 248] on span "REC" at bounding box center [478, 249] width 17 height 10
checkbox input "false"
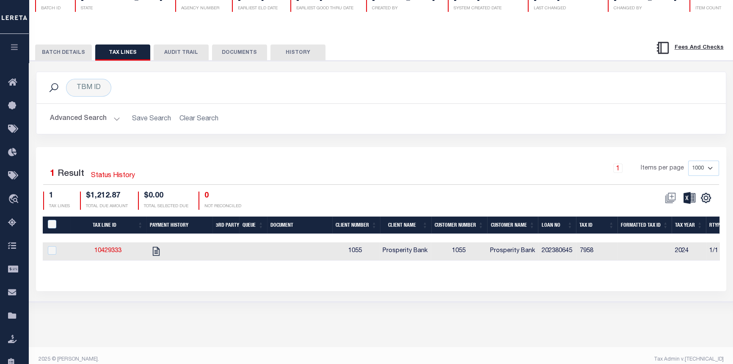
click at [49, 54] on button "BATCH DETAILS" at bounding box center [63, 52] width 57 height 16
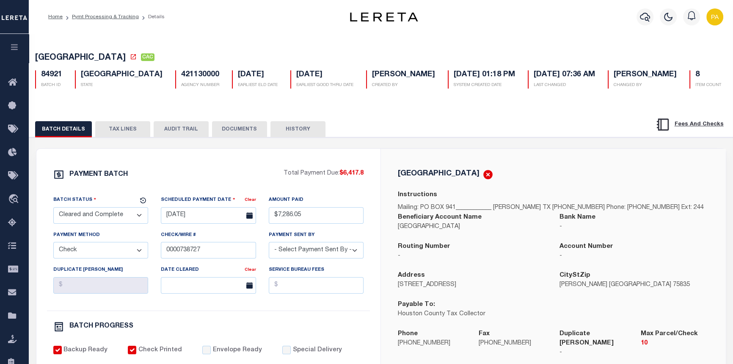
click at [181, 132] on button "AUDIT TRAIL" at bounding box center [181, 129] width 55 height 16
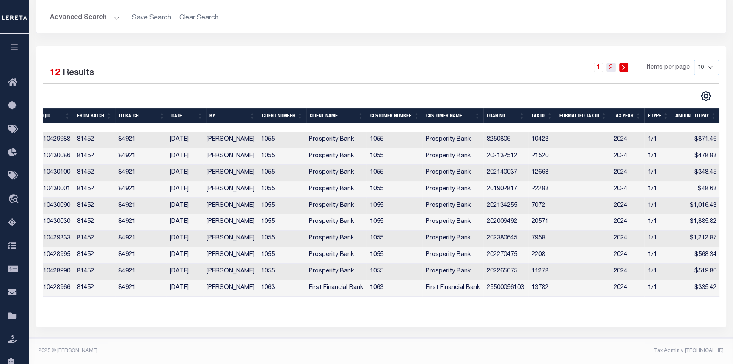
click at [613, 63] on link "2" at bounding box center [610, 67] width 9 height 9
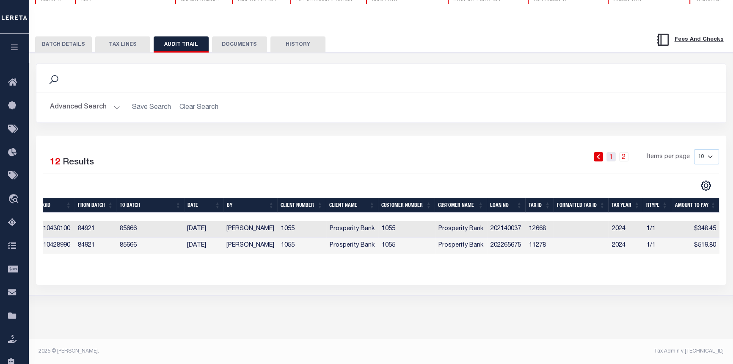
click at [613, 159] on link "1" at bounding box center [610, 156] width 9 height 9
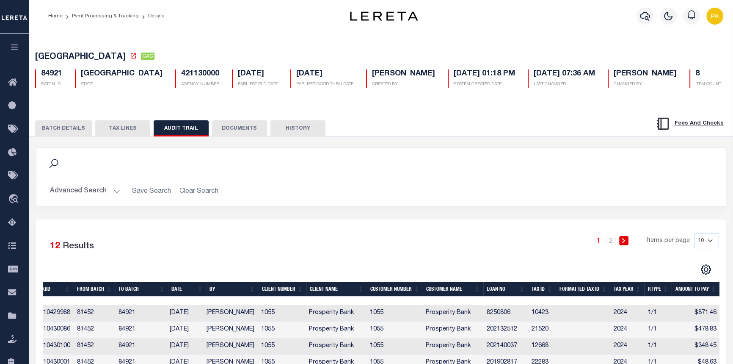
scroll to position [0, 0]
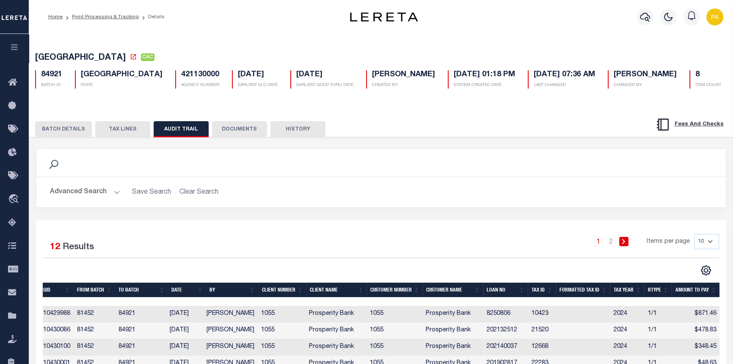
click at [58, 129] on button "BATCH DETAILS" at bounding box center [63, 129] width 57 height 16
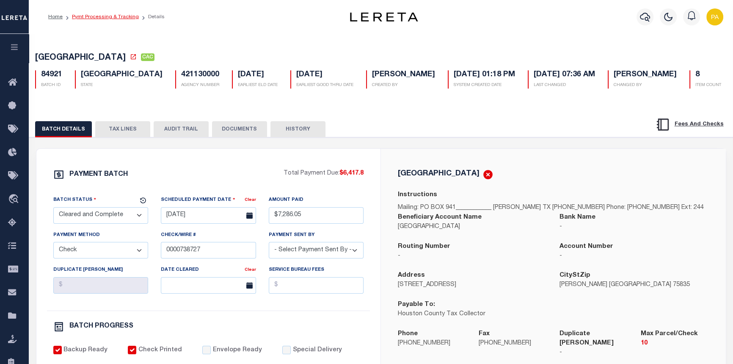
click at [93, 14] on link "Pymt Processing & Tracking" at bounding box center [105, 16] width 67 height 5
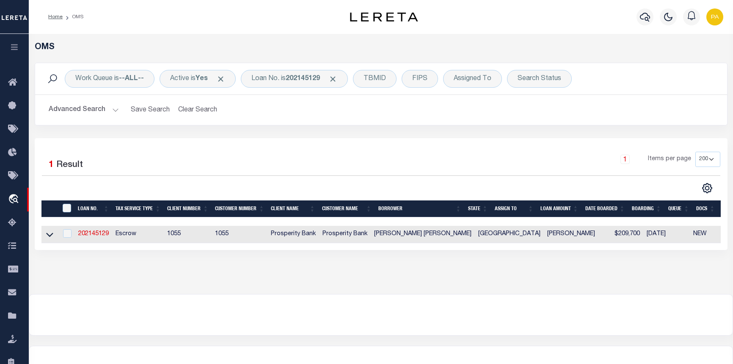
select select "200"
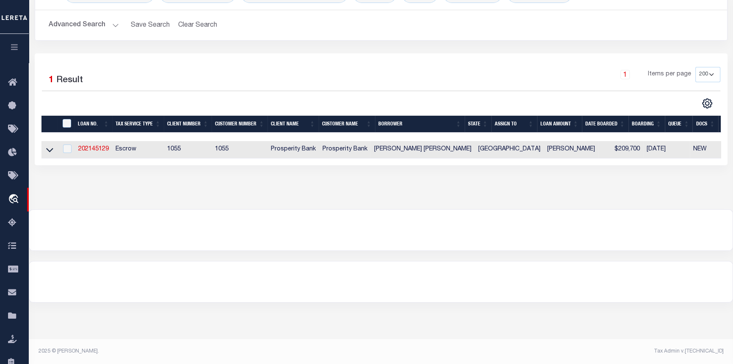
click at [12, 46] on icon "button" at bounding box center [15, 47] width 10 height 8
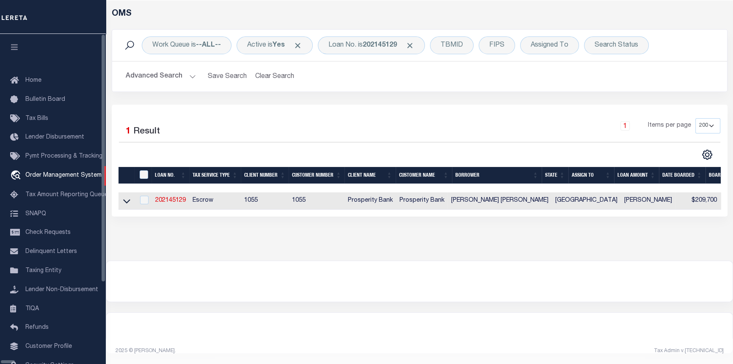
scroll to position [40, 0]
click at [25, 330] on span "Refunds" at bounding box center [36, 327] width 23 height 6
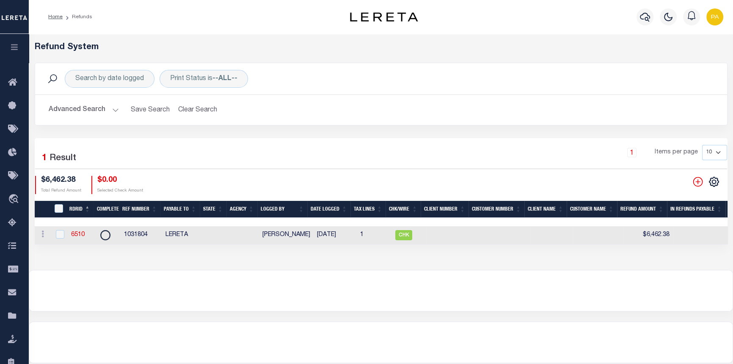
click at [114, 108] on button "Advanced Search" at bounding box center [84, 110] width 70 height 17
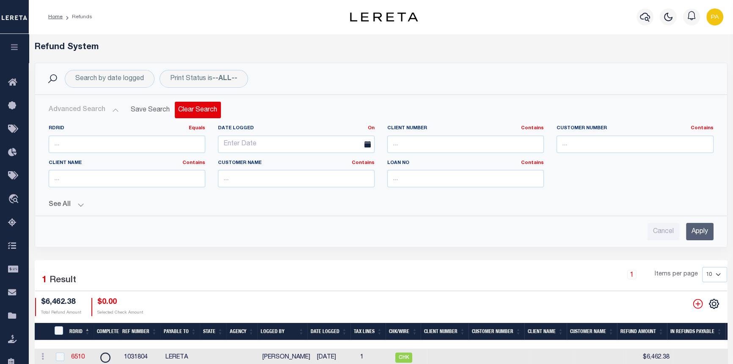
click at [197, 111] on button "Clear Search" at bounding box center [198, 110] width 46 height 17
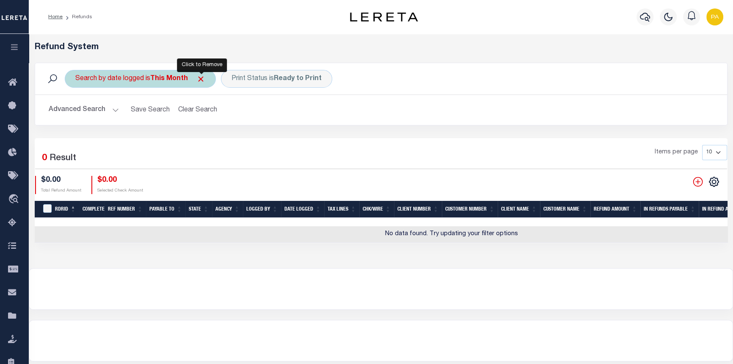
click at [198, 79] on span "Click to Remove" at bounding box center [200, 78] width 9 height 9
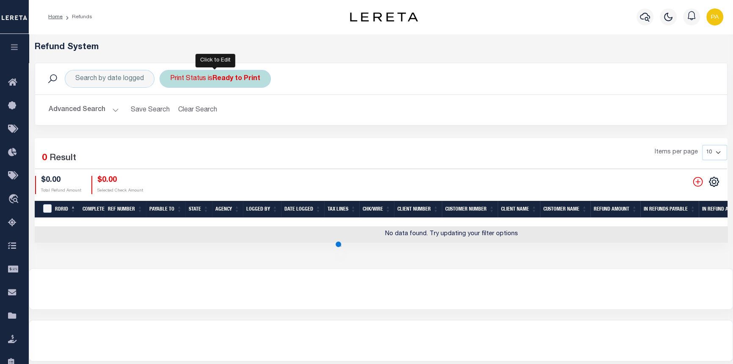
click at [226, 77] on b "Ready to Print" at bounding box center [236, 78] width 48 height 7
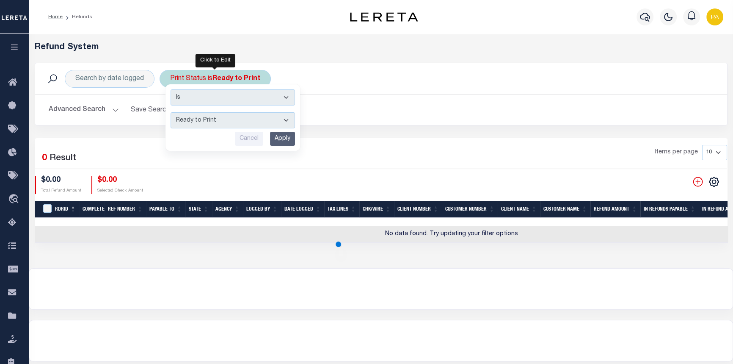
click at [288, 116] on select "--ALL-- Ready to Write Ready to Print Printed" at bounding box center [233, 120] width 124 height 16
select select "All"
click at [171, 112] on select "--ALL-- Ready to Write Ready to Print Printed" at bounding box center [233, 120] width 124 height 16
click at [284, 140] on input "Apply" at bounding box center [282, 139] width 25 height 14
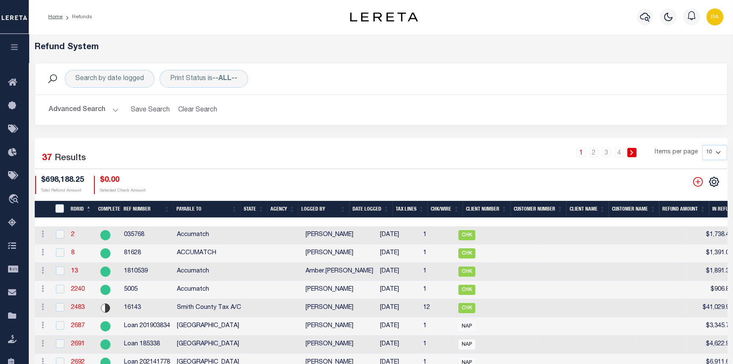
click at [113, 108] on button "Advanced Search" at bounding box center [84, 110] width 70 height 17
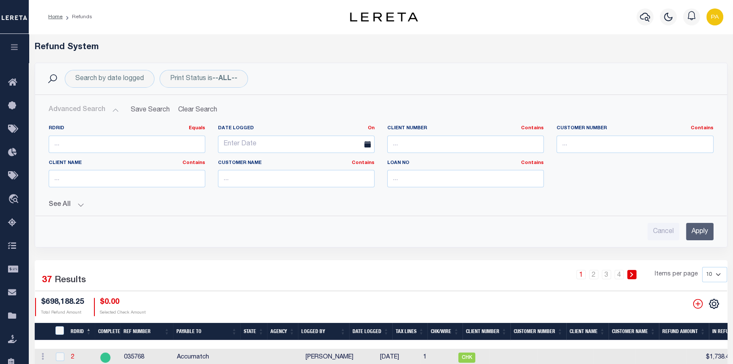
drag, startPoint x: 81, startPoint y: 201, endPoint x: 80, endPoint y: 208, distance: 7.6
click at [81, 201] on button "See All" at bounding box center [381, 205] width 665 height 8
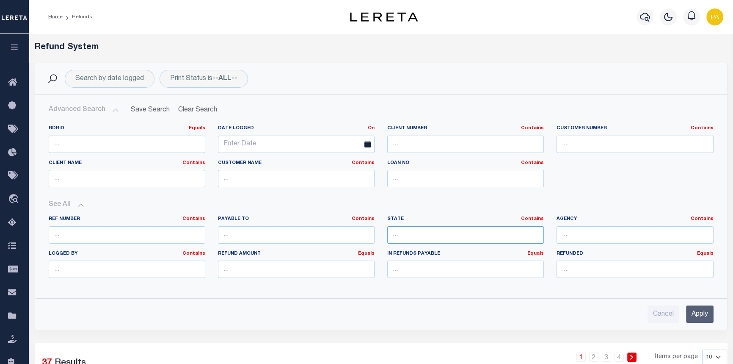
click at [391, 233] on input "text" at bounding box center [465, 234] width 157 height 17
type input "[GEOGRAPHIC_DATA]"
click at [579, 231] on input "text" at bounding box center [635, 234] width 157 height 17
type input "h"
type input "[GEOGRAPHIC_DATA]"
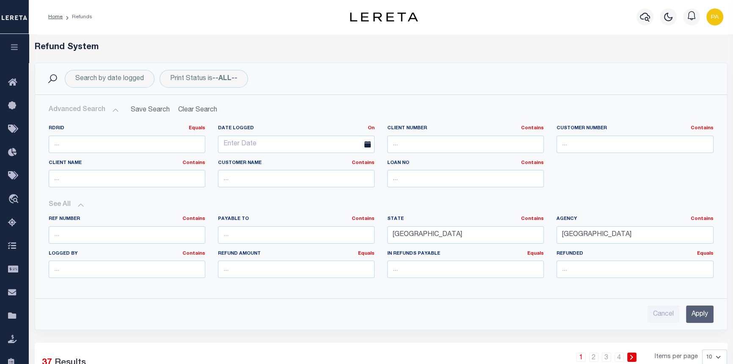
click at [694, 316] on input "Apply" at bounding box center [700, 313] width 28 height 17
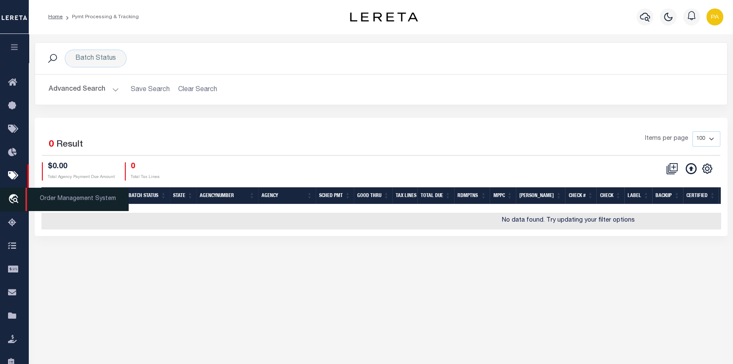
click at [42, 200] on span "Order Management System" at bounding box center [76, 198] width 103 height 23
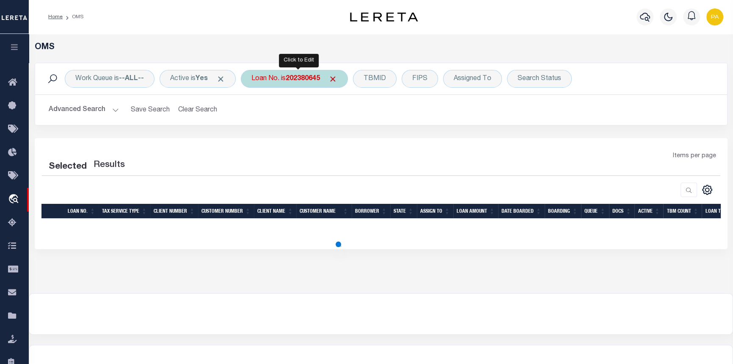
select select "200"
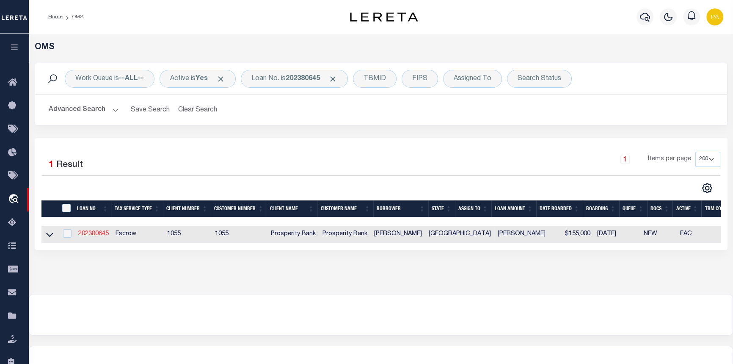
click at [91, 233] on link "202380645" at bounding box center [93, 234] width 30 height 6
type input "202380645"
type input "[PERSON_NAME]"
select select
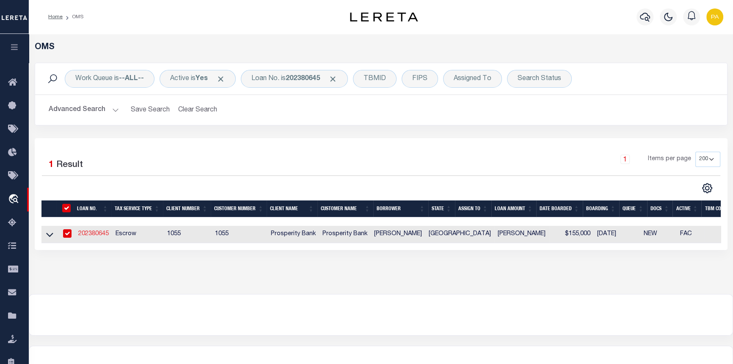
type input "[STREET_ADDRESS][PERSON_NAME]"
type input "BELTON TX 76513"
select select "100"
select select "Escrow"
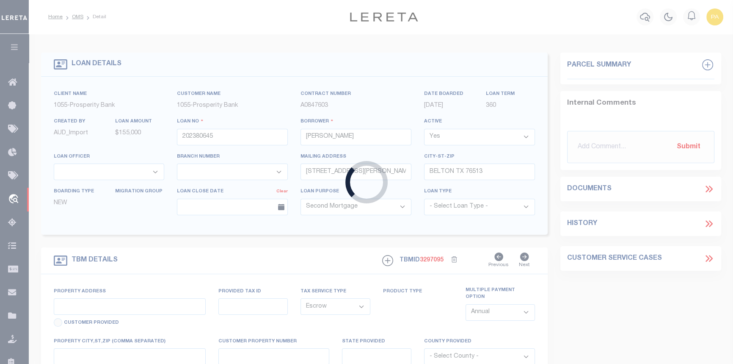
select select "10493"
select select "4028"
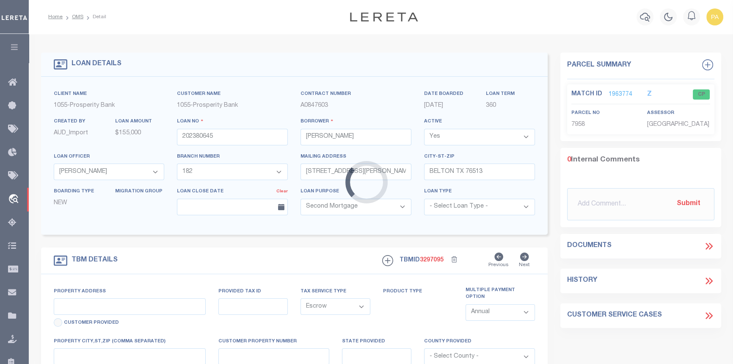
type input "301 AUGUSTA ST"
type input "7958"
select select
type input "[GEOGRAPHIC_DATA]"
type textarea "S 1/2 LOTS 7 8 & 9 BLK 4 THE EDENS"
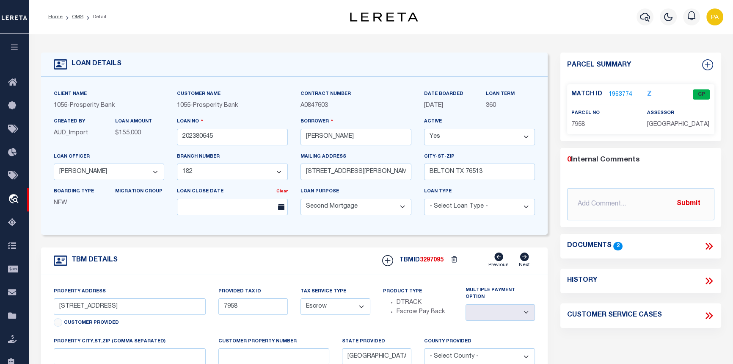
click at [612, 92] on link "1963774" at bounding box center [621, 94] width 24 height 9
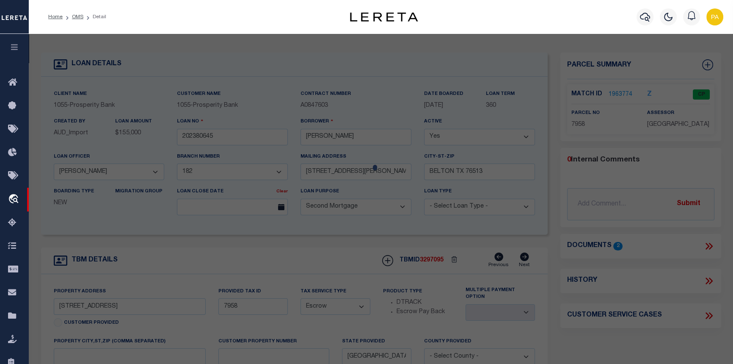
checkbox input "false"
select select "CP"
type input "[PERSON_NAME]"
select select
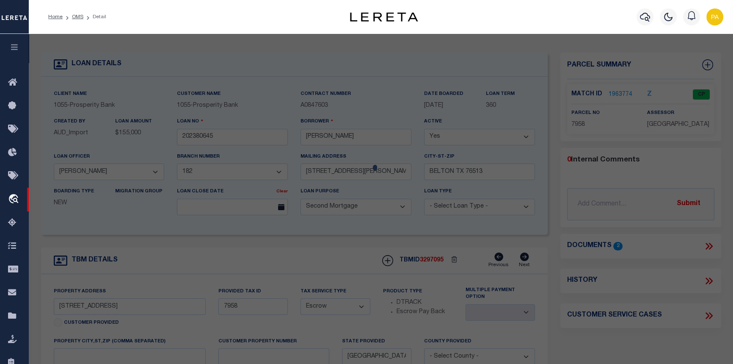
type input "[STREET_ADDRESS]"
checkbox input "false"
type input "GRAPELAND [GEOGRAPHIC_DATA] 75844"
type textarea "[PERSON_NAME] ADDN LOT S 1/2 OF 7, 8 AND 9 BLK 4"
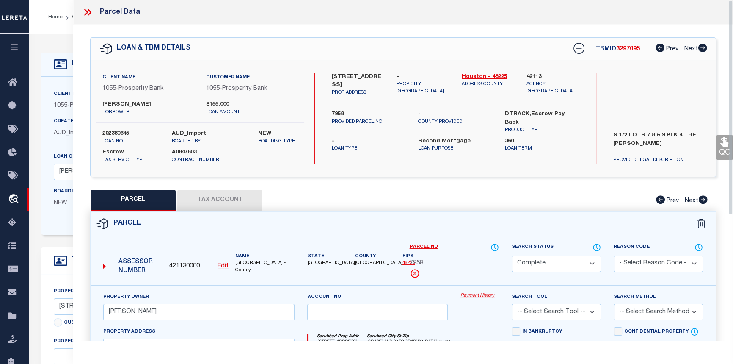
click at [469, 296] on link "Payment History" at bounding box center [479, 295] width 39 height 7
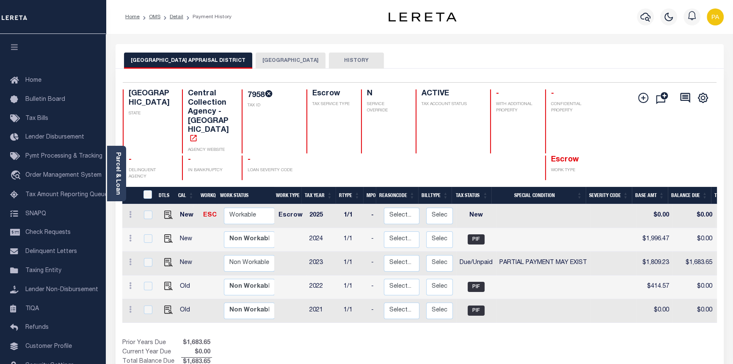
click at [265, 61] on button "[GEOGRAPHIC_DATA]" at bounding box center [291, 60] width 70 height 16
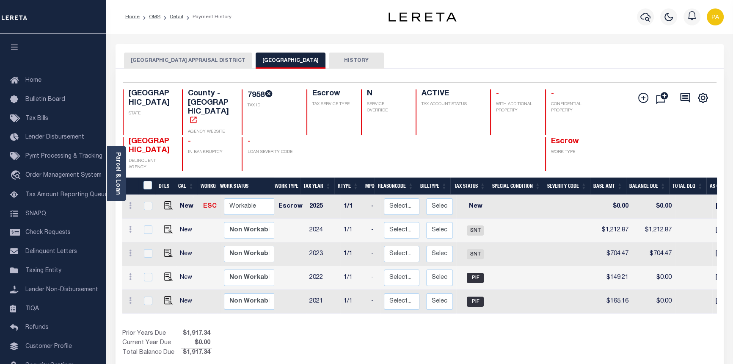
click at [175, 54] on button "[GEOGRAPHIC_DATA] APPRAISAL DISTRICT" at bounding box center [188, 60] width 128 height 16
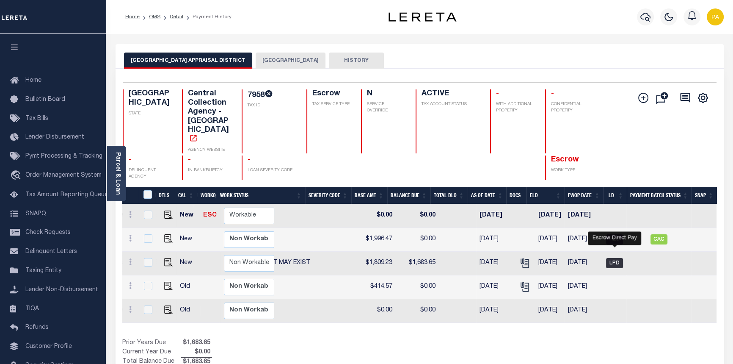
click at [616, 258] on span "LPD" at bounding box center [614, 263] width 17 height 10
checkbox input "true"
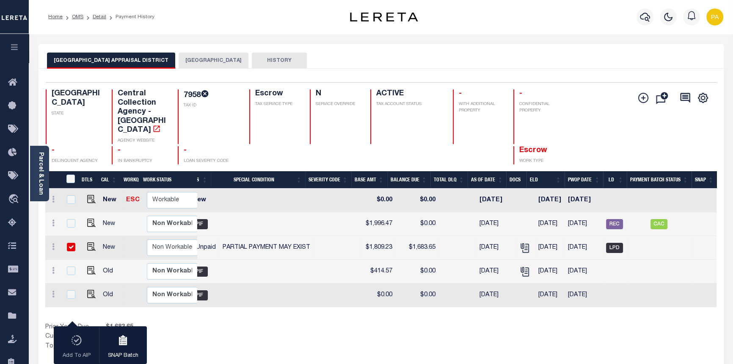
scroll to position [0, 203]
click at [205, 61] on button "HOUSTON COUNTY" at bounding box center [214, 60] width 70 height 16
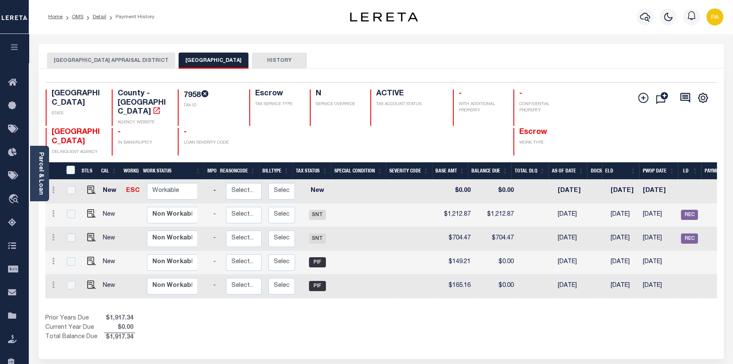
scroll to position [0, 156]
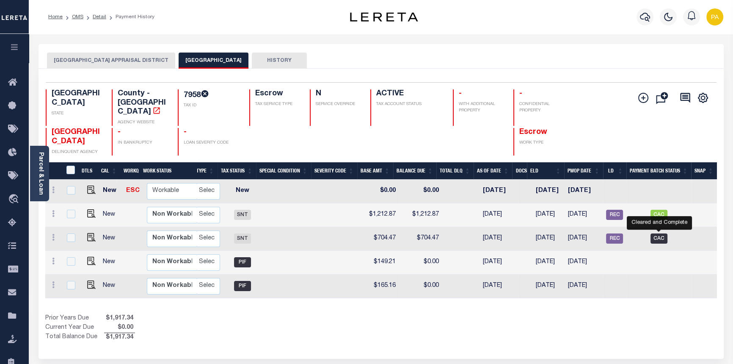
click at [657, 233] on span "CAC" at bounding box center [658, 238] width 17 height 10
checkbox input "true"
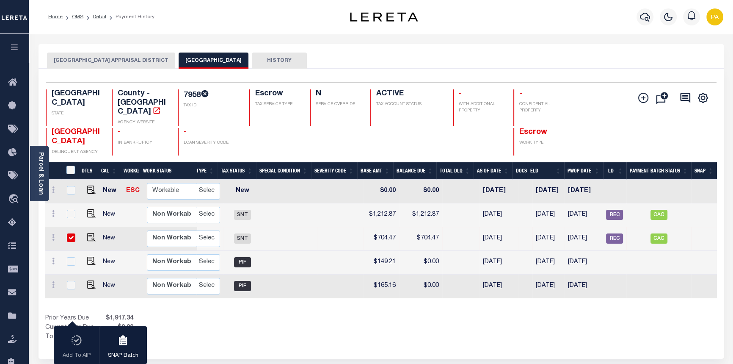
click at [85, 63] on button "HOUSTON COUNTY APPRAISAL DISTRICT" at bounding box center [111, 60] width 128 height 16
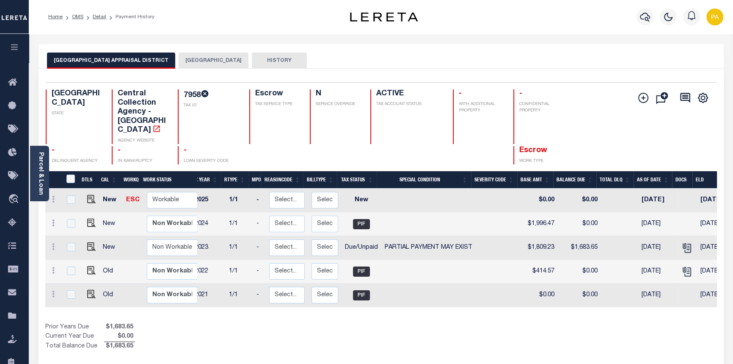
scroll to position [0, 47]
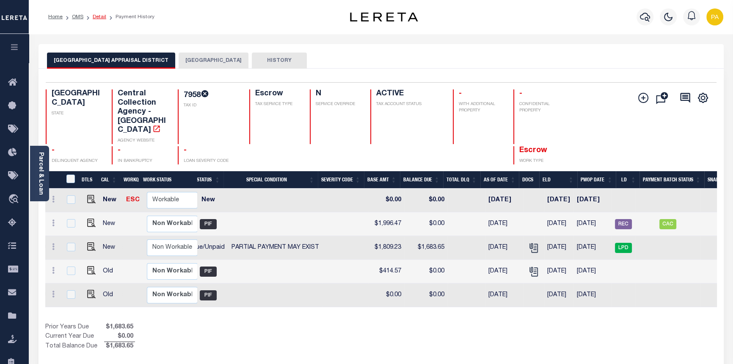
click at [98, 17] on link "Detail" at bounding box center [100, 16] width 14 height 5
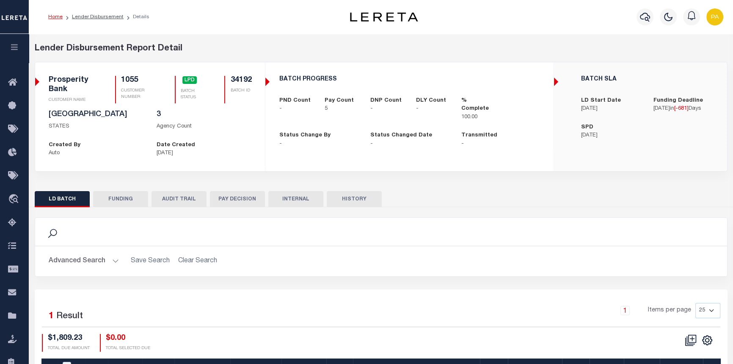
click at [119, 200] on button "FUNDING" at bounding box center [120, 199] width 55 height 16
type input "$3,759.45"
type input "$0"
type input "[DATE]"
select select "100"
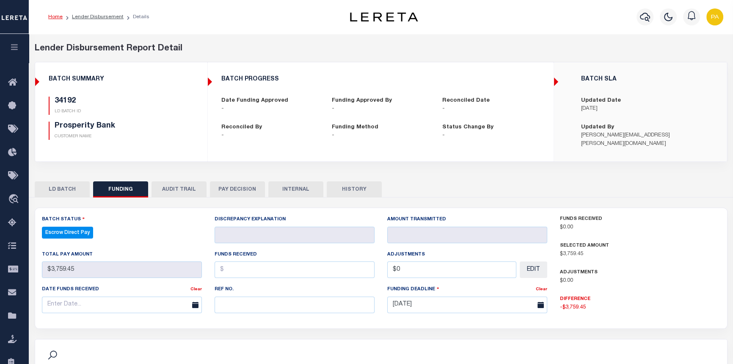
select select "100"
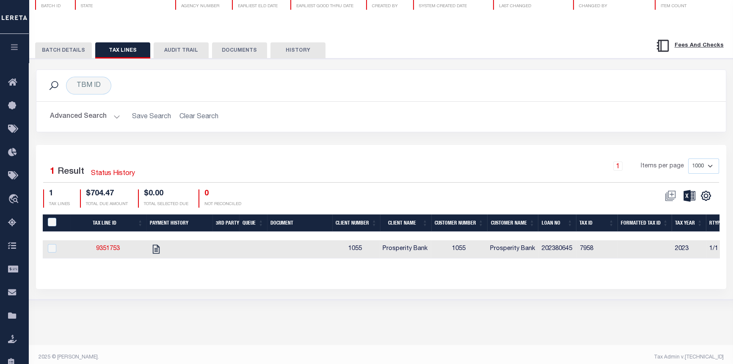
scroll to position [85, 0]
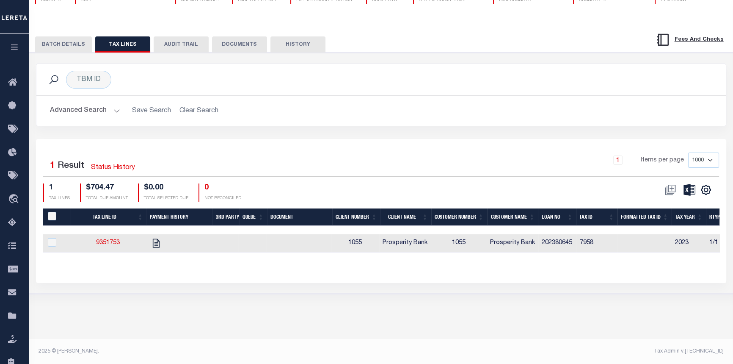
drag, startPoint x: 320, startPoint y: 259, endPoint x: 534, endPoint y: 270, distance: 214.9
click at [534, 266] on div "Tax Line ID Payment History 3rd Party Queue Document Client Number Client Name …" at bounding box center [381, 237] width 677 height 58
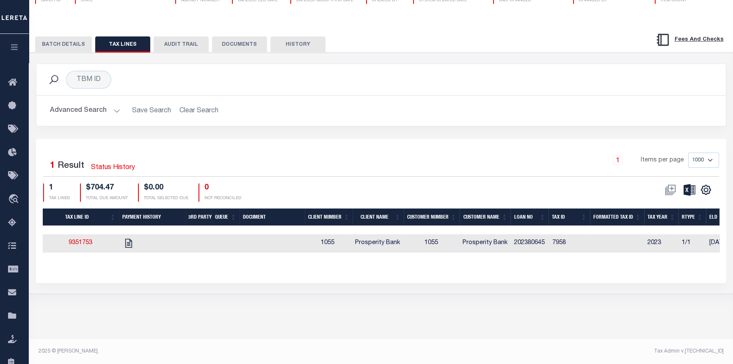
scroll to position [0, 0]
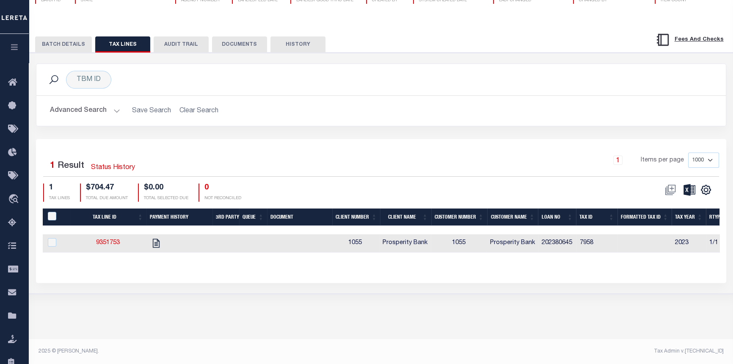
click at [59, 45] on button "BATCH DETAILS" at bounding box center [63, 44] width 57 height 16
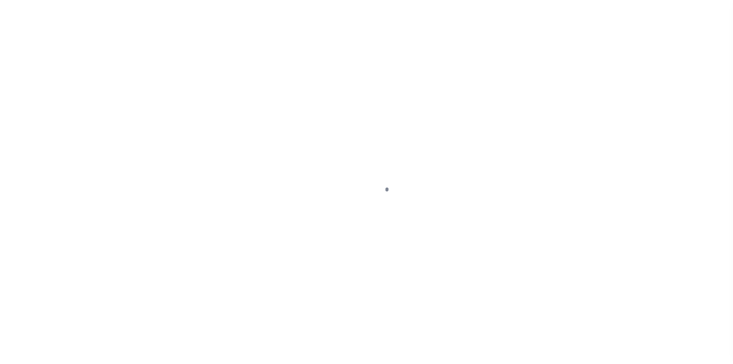
select select "100"
select select "Escrow"
type input "[STREET_ADDRESS]"
type input "7958"
select select
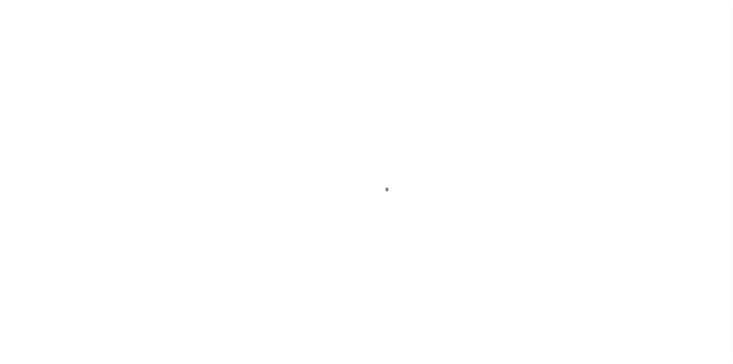
type input "[GEOGRAPHIC_DATA]"
type textarea "S 1/2 LOTS 7 8 & 9 BLK 4 THE [PERSON_NAME]"
select select "10493"
select select "4028"
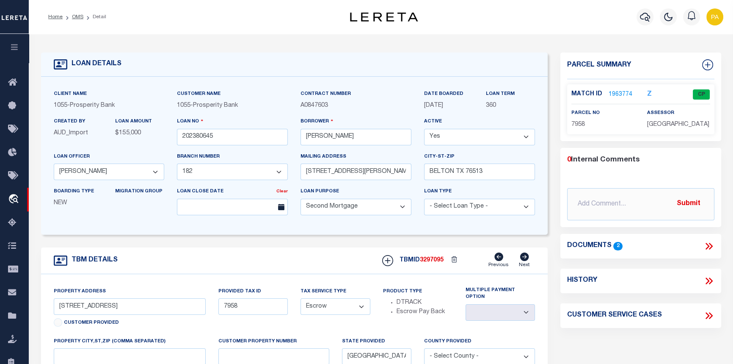
click at [615, 92] on link "1963774" at bounding box center [621, 94] width 24 height 9
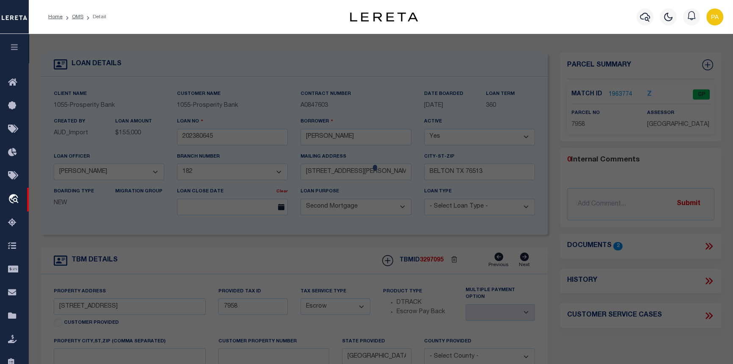
checkbox input "false"
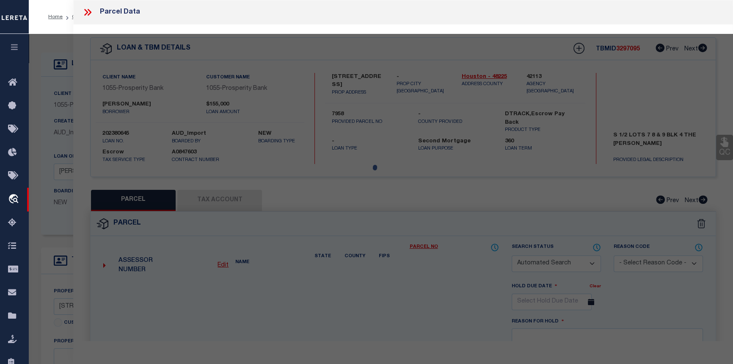
select select "CP"
type input "[PERSON_NAME]"
select select
type input "[STREET_ADDRESS]"
checkbox input "false"
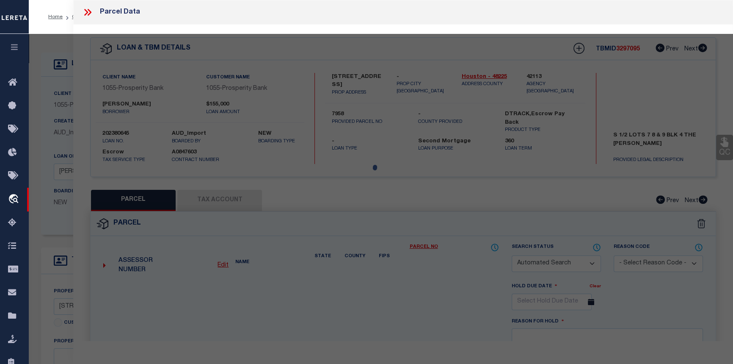
type input "GRAPELAND [GEOGRAPHIC_DATA] 75844"
type textarea "[PERSON_NAME] ADDN LOT S 1/2 OF 7, 8 AND 9 BLK 4"
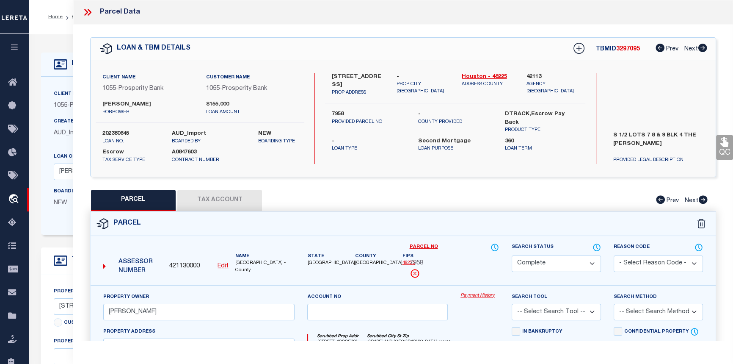
click at [472, 298] on link "Payment History" at bounding box center [479, 295] width 39 height 7
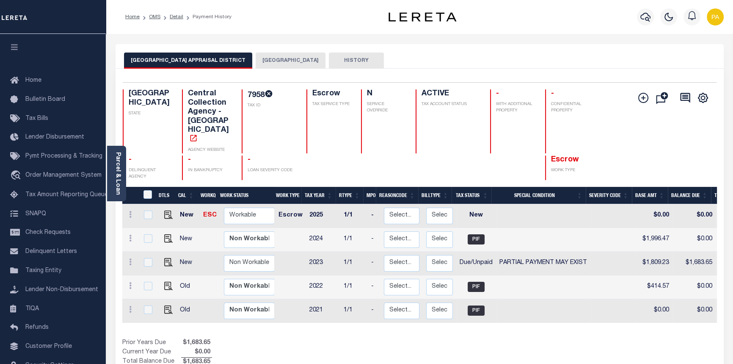
drag, startPoint x: 302, startPoint y: 309, endPoint x: 350, endPoint y: 314, distance: 48.0
click at [350, 314] on div "DTLS CAL WorkQ Work Status Work Type Tax Year RType MPO ReasonCode BillType Tax…" at bounding box center [419, 277] width 595 height 180
click at [165, 258] on img "" at bounding box center [168, 262] width 8 height 8
checkbox input "true"
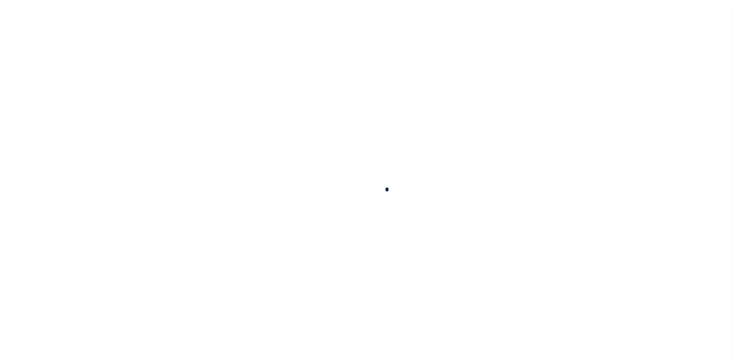
checkbox input "false"
type textarea "Information taken verbally.."
type input "[DATE]"
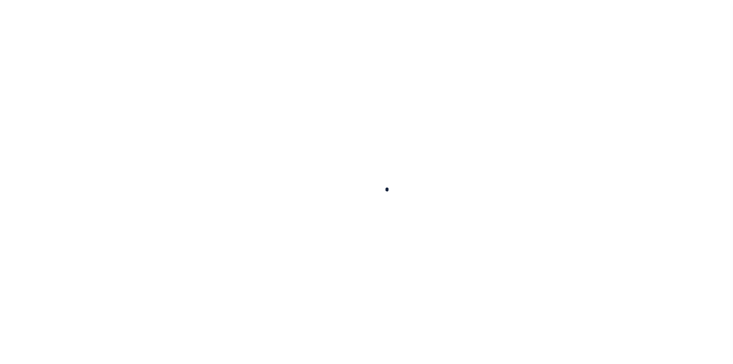
type input "[DATE]"
select select "DUE"
select select "15"
type input "$1,809.23"
type input "$578.89"
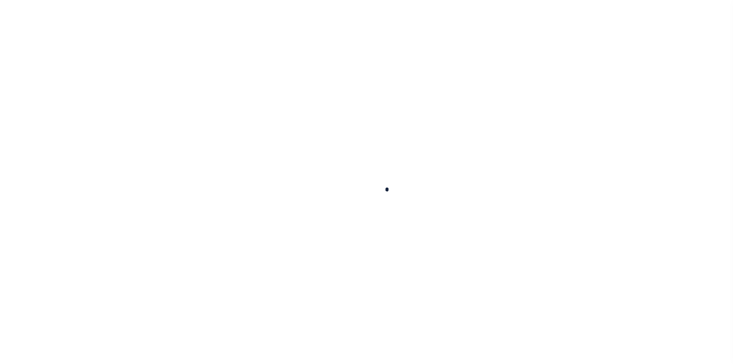
type input "$704.47"
type input "$1,104.76"
type input "$1,683.65"
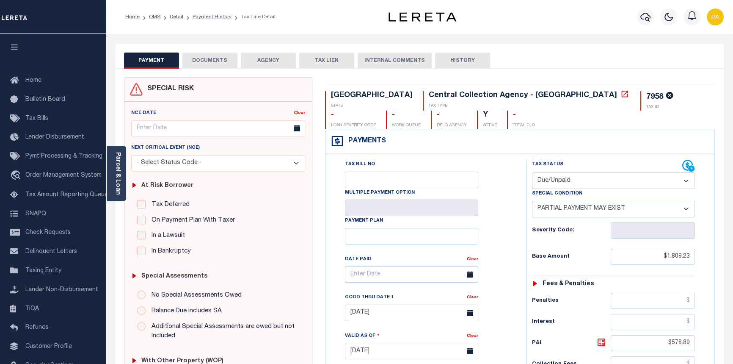
click at [383, 61] on button "INTERNAL COMMENTS" at bounding box center [395, 60] width 74 height 16
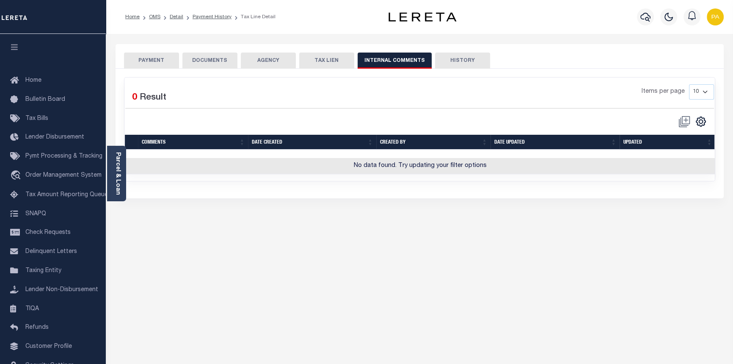
click at [466, 59] on button "HISTORY" at bounding box center [462, 60] width 55 height 16
select select "50"
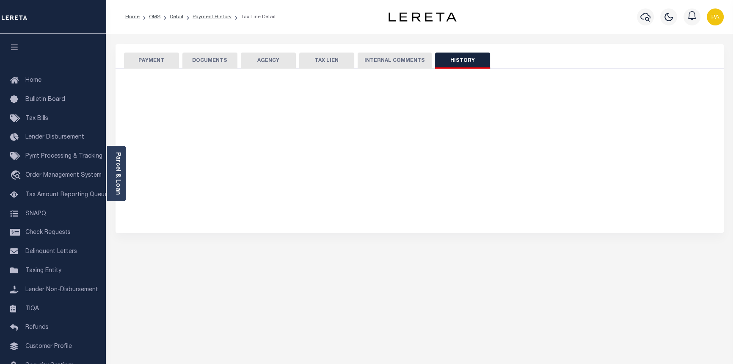
select select "50"
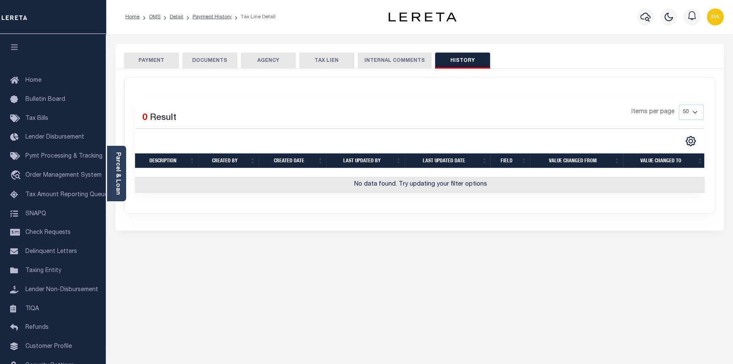
click at [216, 63] on button "DOCUMENTS" at bounding box center [209, 60] width 55 height 16
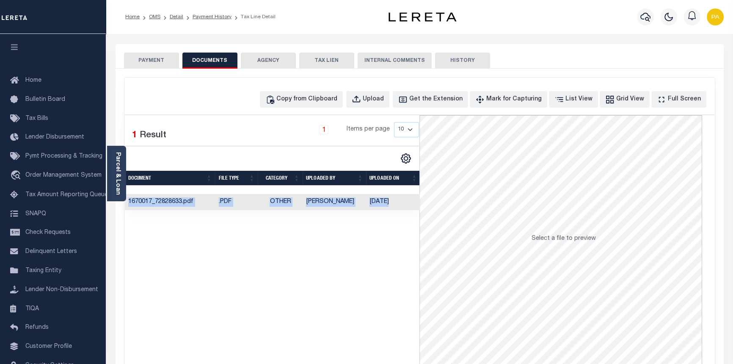
click at [438, 221] on div "Selected 1 Result 1 Items per page 10 25 50 100" at bounding box center [420, 241] width 590 height 255
click at [276, 203] on span "Other" at bounding box center [280, 201] width 21 height 6
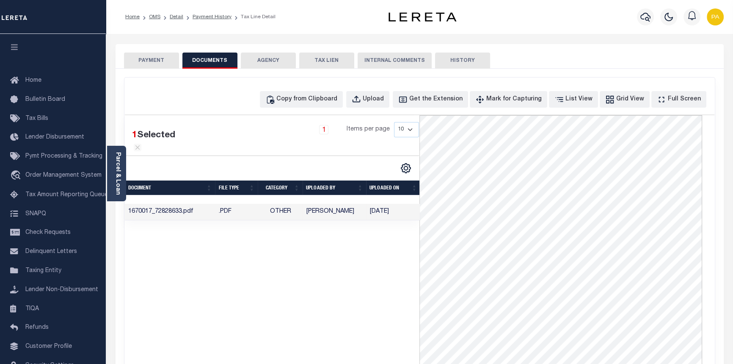
click at [146, 62] on button "PAYMENT" at bounding box center [151, 60] width 55 height 16
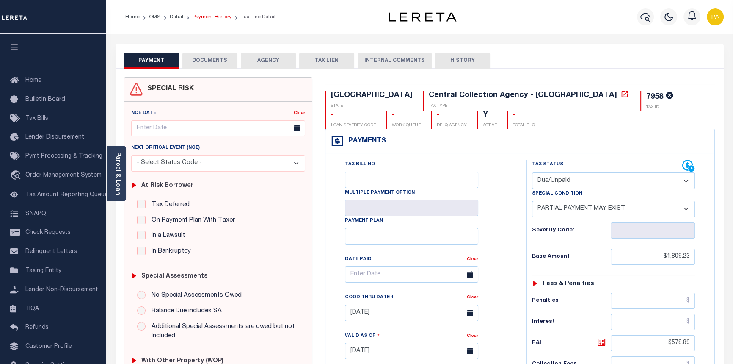
click at [204, 17] on link "Payment History" at bounding box center [212, 16] width 39 height 5
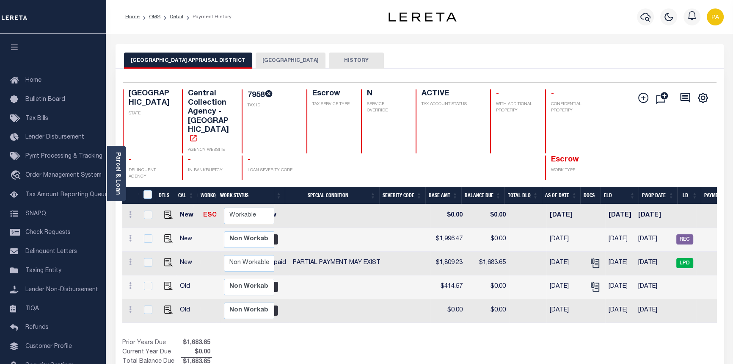
scroll to position [0, 210]
